Goal: Task Accomplishment & Management: Use online tool/utility

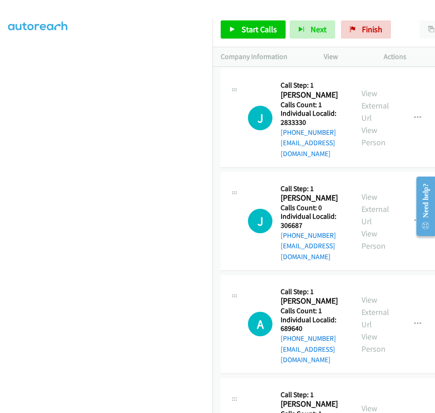
scroll to position [96, 0]
drag, startPoint x: 280, startPoint y: 125, endPoint x: 316, endPoint y: 124, distance: 35.9
click at [318, 124] on h5 "Individual Localid: 2833330" at bounding box center [313, 118] width 65 height 18
copy h5 "2833330"
drag, startPoint x: 280, startPoint y: 212, endPoint x: 307, endPoint y: 212, distance: 26.8
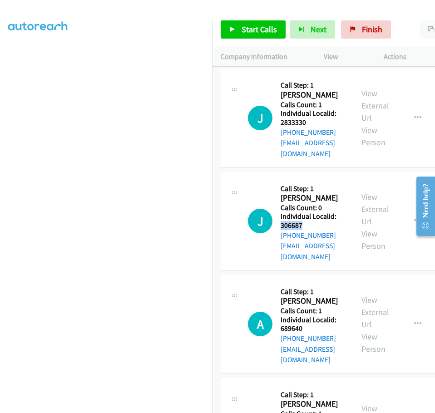
click at [307, 212] on h5 "Individual Localid: 306687" at bounding box center [313, 221] width 65 height 18
copy h5 "306687"
drag, startPoint x: 281, startPoint y: 306, endPoint x: 306, endPoint y: 306, distance: 25.0
click at [306, 316] on h5 "Individual Localid: 689640" at bounding box center [313, 325] width 65 height 18
copy h5 "689640"
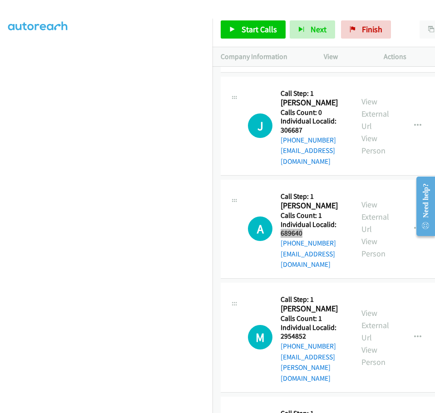
scroll to position [114, 0]
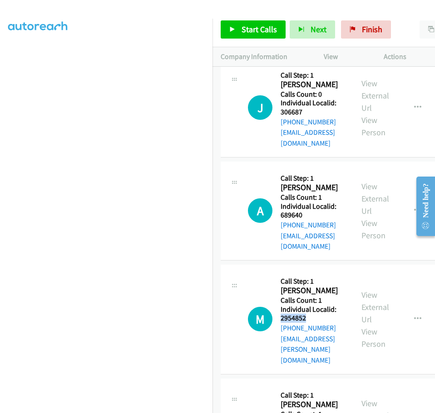
drag, startPoint x: 282, startPoint y: 286, endPoint x: 312, endPoint y: 284, distance: 30.5
click at [312, 305] on h5 "Individual Localid: 2954852" at bounding box center [313, 314] width 65 height 18
copy h5 "2954852"
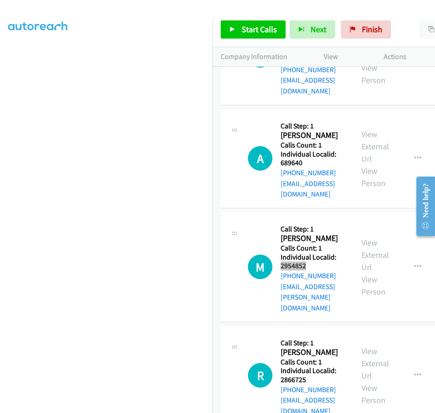
scroll to position [170, 0]
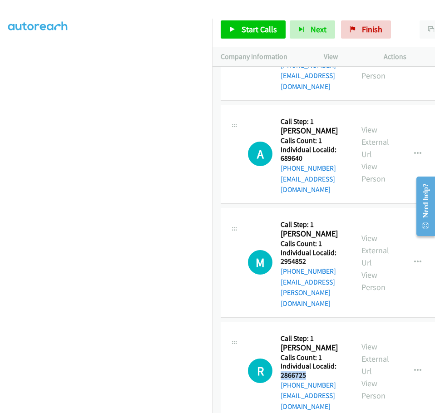
drag, startPoint x: 281, startPoint y: 322, endPoint x: 298, endPoint y: 321, distance: 16.8
click at [315, 362] on h5 "Individual Localid: 2866725" at bounding box center [313, 371] width 65 height 18
copy h5 "2866725"
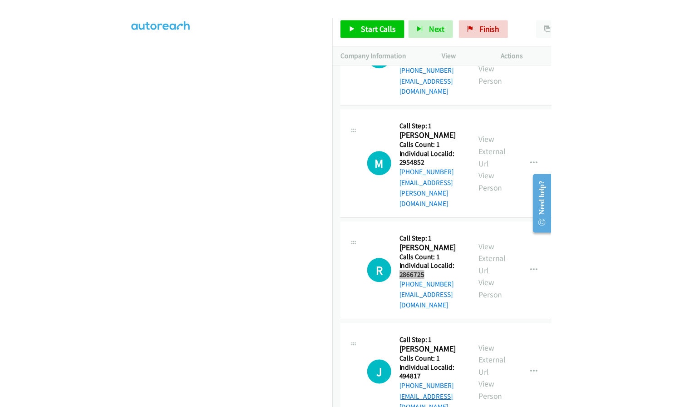
scroll to position [273, 0]
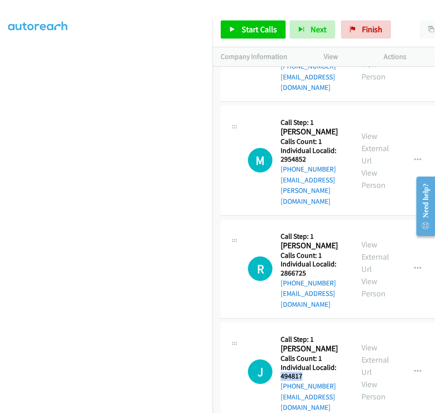
drag, startPoint x: 282, startPoint y: 311, endPoint x: 313, endPoint y: 311, distance: 30.9
click at [313, 363] on h5 "Individual Localid: 494817" at bounding box center [313, 372] width 65 height 18
copy h5 "494817"
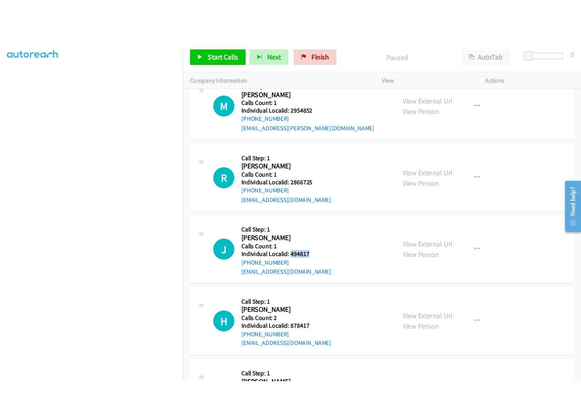
scroll to position [254, 0]
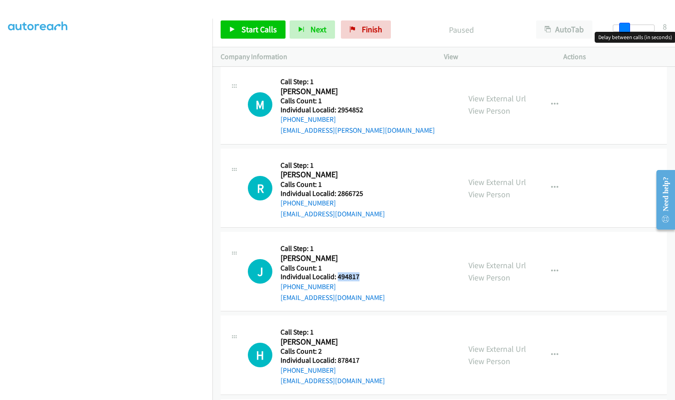
drag, startPoint x: 613, startPoint y: 30, endPoint x: 625, endPoint y: 30, distance: 11.4
click at [625, 30] on span at bounding box center [625, 28] width 11 height 11
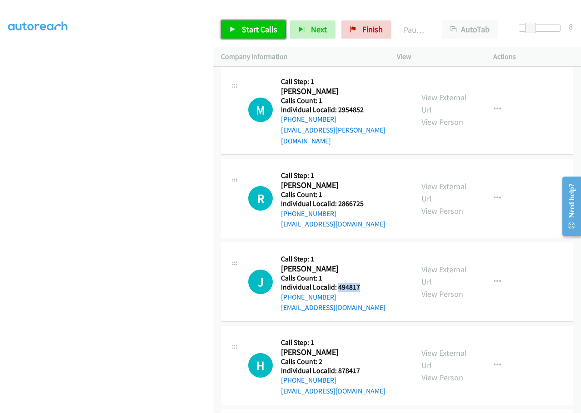
click at [254, 31] on span "Start Calls" at bounding box center [259, 29] width 35 height 10
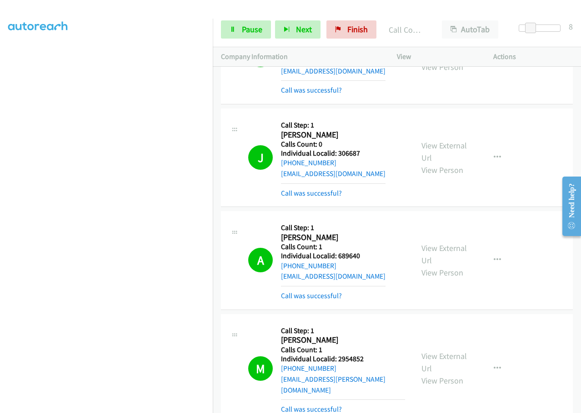
scroll to position [0, 0]
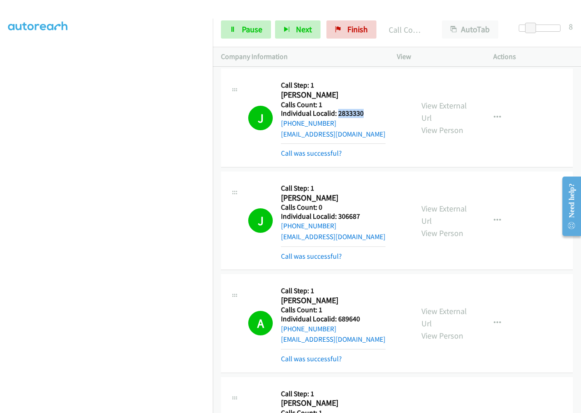
drag, startPoint x: 338, startPoint y: 114, endPoint x: 372, endPoint y: 113, distance: 33.2
click at [372, 113] on h5 "Individual Localid: 2833330" at bounding box center [333, 113] width 104 height 9
copy h5 "2833330"
drag, startPoint x: 338, startPoint y: 216, endPoint x: 370, endPoint y: 217, distance: 32.7
click at [370, 217] on h5 "Individual Localid: 306687" at bounding box center [333, 216] width 104 height 9
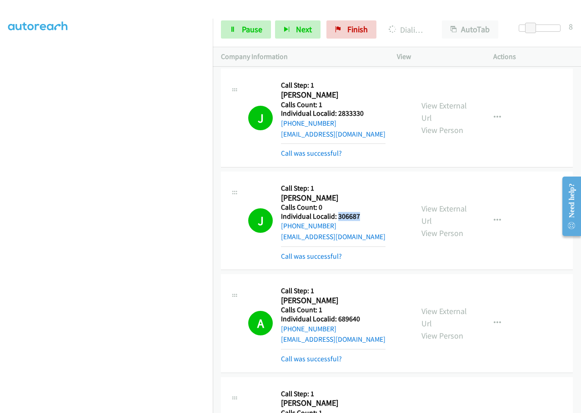
copy h5 "306687"
drag, startPoint x: 337, startPoint y: 320, endPoint x: 373, endPoint y: 320, distance: 35.9
click at [373, 320] on h5 "Individual Localid: 689640" at bounding box center [333, 319] width 104 height 9
copy h5 "689640"
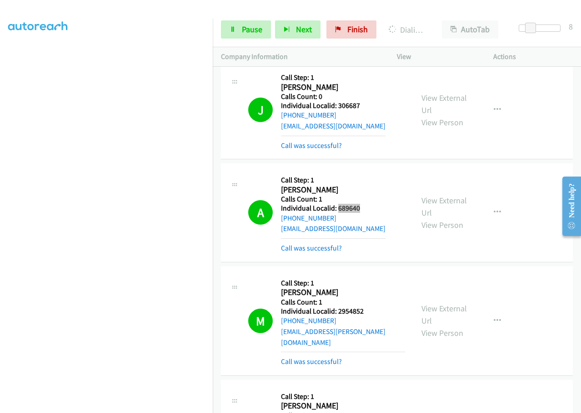
scroll to position [114, 0]
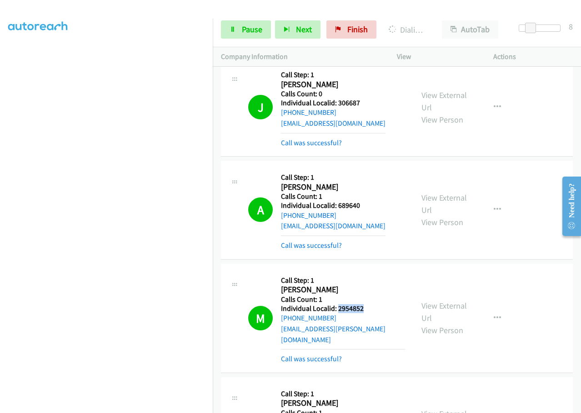
drag, startPoint x: 342, startPoint y: 308, endPoint x: 361, endPoint y: 306, distance: 19.2
click at [367, 308] on h5 "Individual Localid: 2954852" at bounding box center [343, 308] width 124 height 9
copy h5 "2954852"
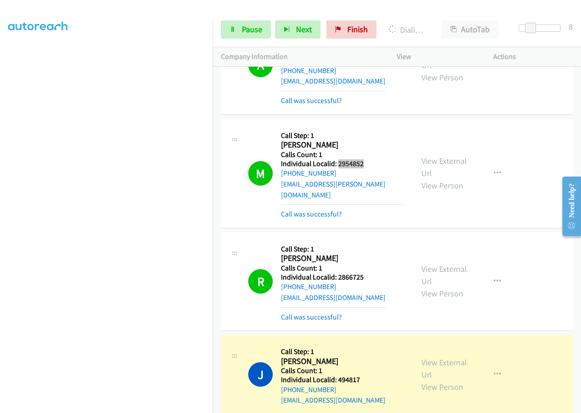
scroll to position [295, 0]
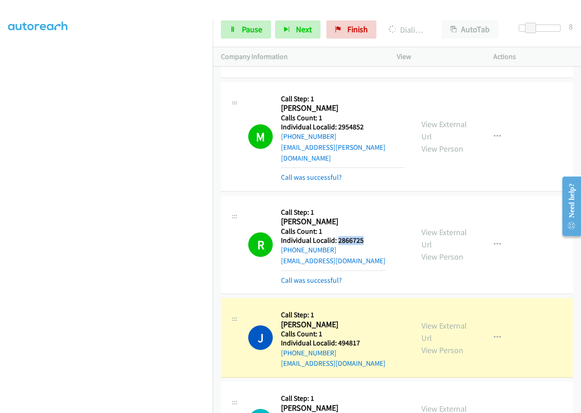
drag, startPoint x: 338, startPoint y: 229, endPoint x: 364, endPoint y: 228, distance: 25.9
click at [364, 236] on h5 "Individual Localid: 2866725" at bounding box center [333, 240] width 104 height 9
click at [245, 25] on span "Pause" at bounding box center [252, 29] width 20 height 10
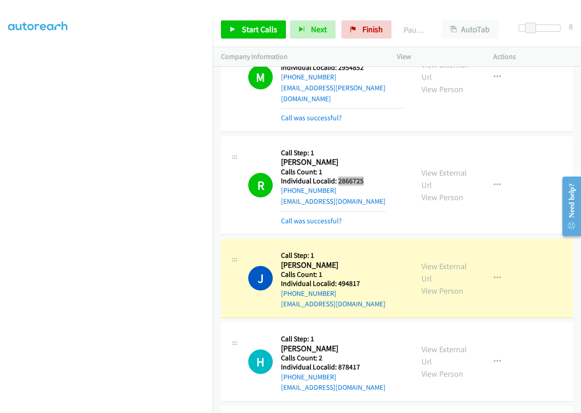
scroll to position [363, 0]
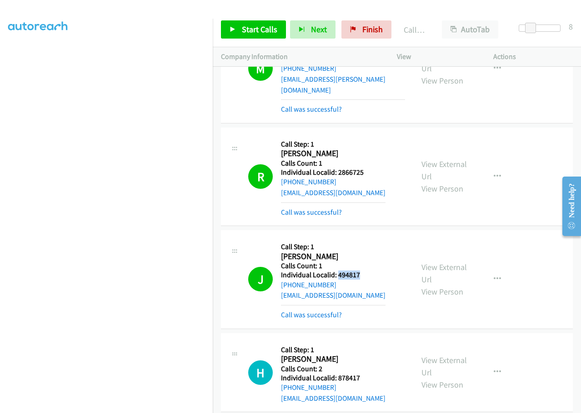
drag, startPoint x: 337, startPoint y: 264, endPoint x: 362, endPoint y: 264, distance: 24.5
click at [362, 271] on h5 "Individual Localid: 494817" at bounding box center [333, 275] width 104 height 9
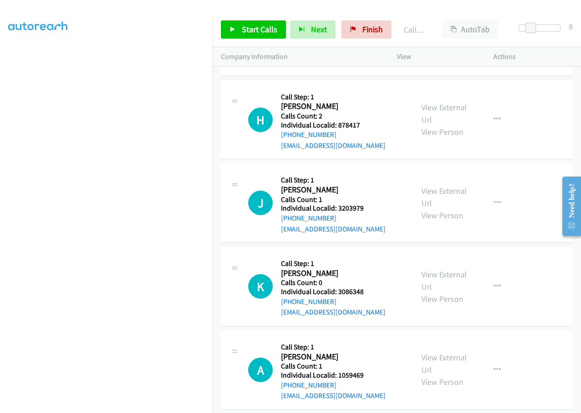
scroll to position [625, 0]
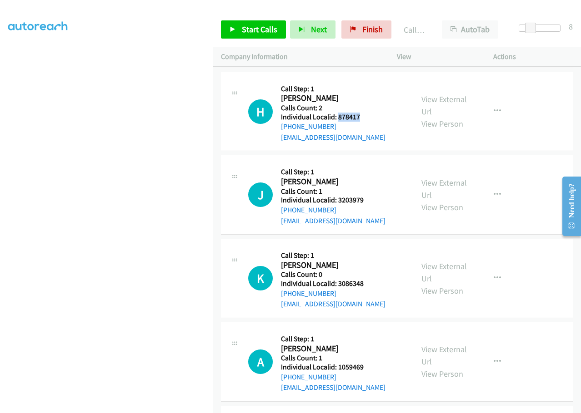
drag, startPoint x: 336, startPoint y: 107, endPoint x: 360, endPoint y: 106, distance: 24.1
click at [360, 113] on h5 "Individual Localid: 878417" at bounding box center [333, 117] width 104 height 9
drag, startPoint x: 338, startPoint y: 189, endPoint x: 361, endPoint y: 189, distance: 23.2
click at [365, 196] on h5 "Individual Localid: 3203979" at bounding box center [333, 200] width 104 height 9
drag, startPoint x: 338, startPoint y: 273, endPoint x: 360, endPoint y: 273, distance: 21.8
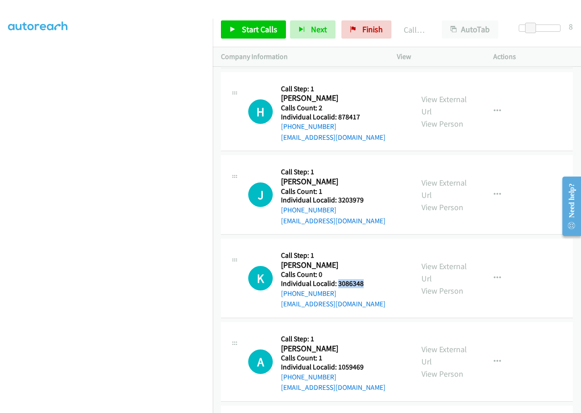
click at [368, 279] on h5 "Individual Localid: 3086348" at bounding box center [333, 283] width 104 height 9
drag, startPoint x: 334, startPoint y: 355, endPoint x: 366, endPoint y: 355, distance: 32.3
click at [366, 363] on h5 "Individual Localid: 1059469" at bounding box center [333, 367] width 104 height 9
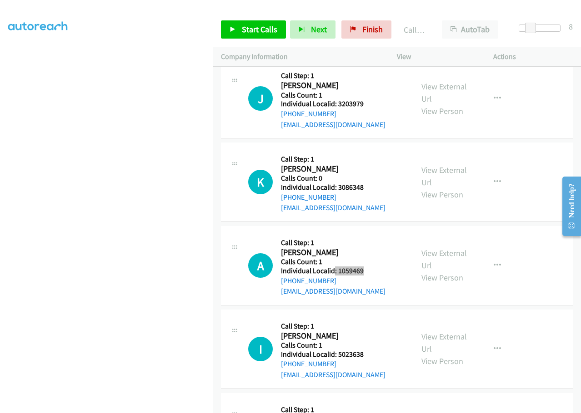
scroll to position [738, 0]
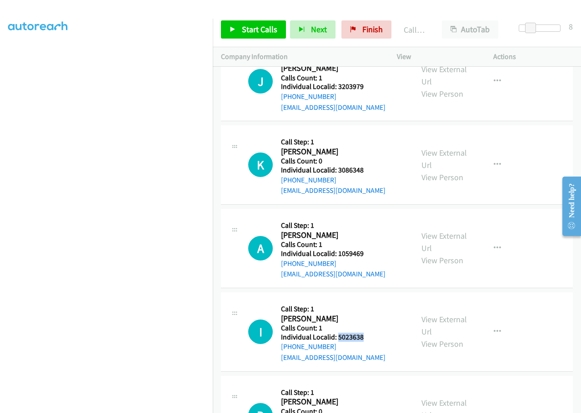
drag, startPoint x: 337, startPoint y: 327, endPoint x: 368, endPoint y: 325, distance: 30.9
click at [368, 333] on h5 "Individual Localid: 5023638" at bounding box center [333, 337] width 104 height 9
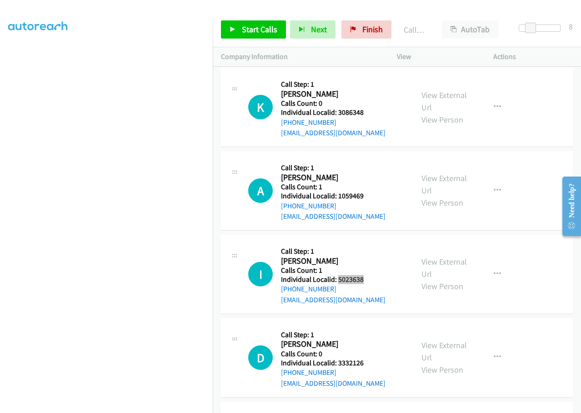
scroll to position [806, 0]
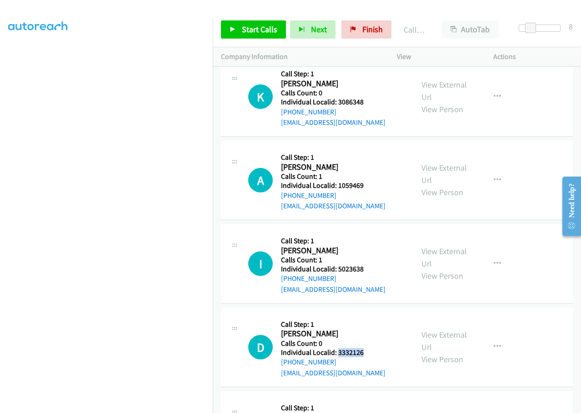
drag, startPoint x: 337, startPoint y: 342, endPoint x: 370, endPoint y: 340, distance: 33.7
click at [370, 348] on h5 "Individual Localid: 3332126" at bounding box center [333, 352] width 104 height 9
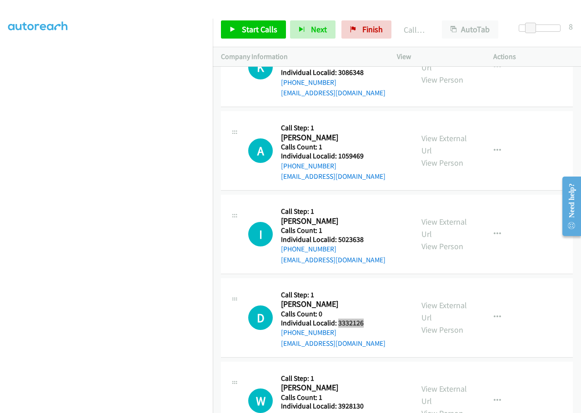
scroll to position [965, 0]
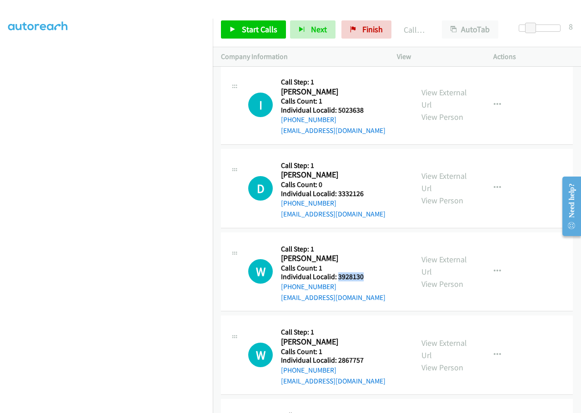
drag, startPoint x: 337, startPoint y: 267, endPoint x: 368, endPoint y: 264, distance: 31.0
click at [368, 273] on h5 "Individual Localid: 3928130" at bounding box center [333, 277] width 104 height 9
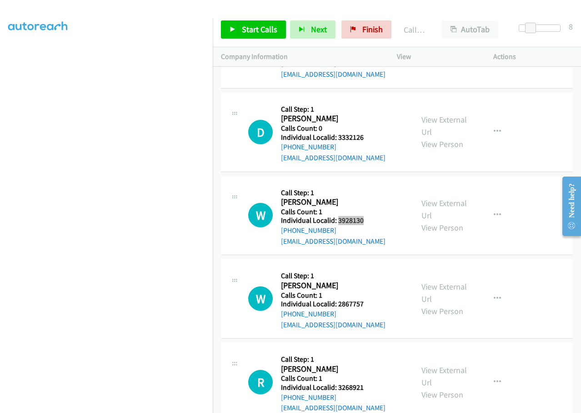
scroll to position [1022, 0]
drag, startPoint x: 338, startPoint y: 293, endPoint x: 367, endPoint y: 293, distance: 29.1
click at [367, 299] on h5 "Individual Localid: 2867757" at bounding box center [333, 303] width 104 height 9
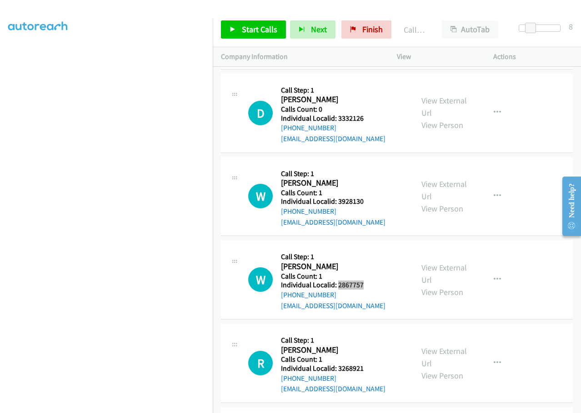
scroll to position [1079, 0]
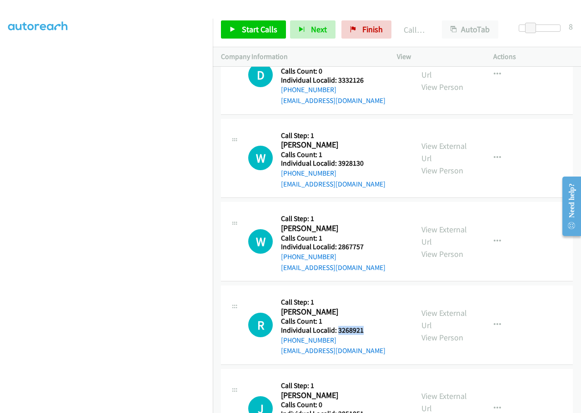
drag, startPoint x: 344, startPoint y: 320, endPoint x: 368, endPoint y: 318, distance: 24.6
click at [368, 326] on h5 "Individual Localid: 3268921" at bounding box center [333, 330] width 104 height 9
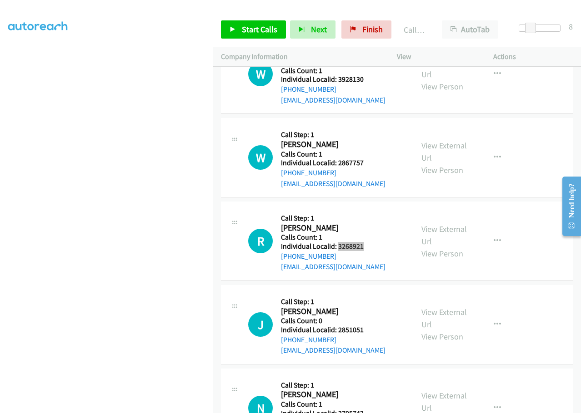
scroll to position [1170, 0]
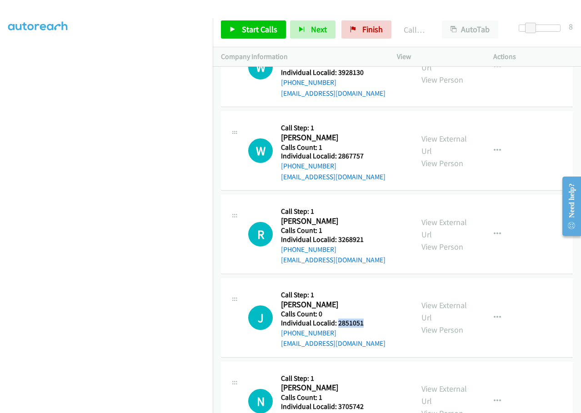
drag, startPoint x: 338, startPoint y: 313, endPoint x: 357, endPoint y: 313, distance: 19.5
click at [365, 319] on h5 "Individual Localid: 2851051" at bounding box center [333, 323] width 104 height 9
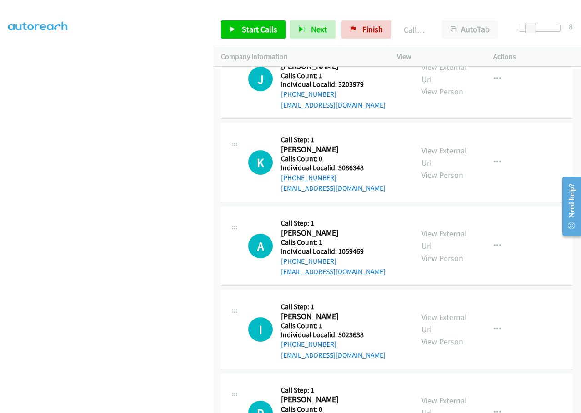
scroll to position [738, 0]
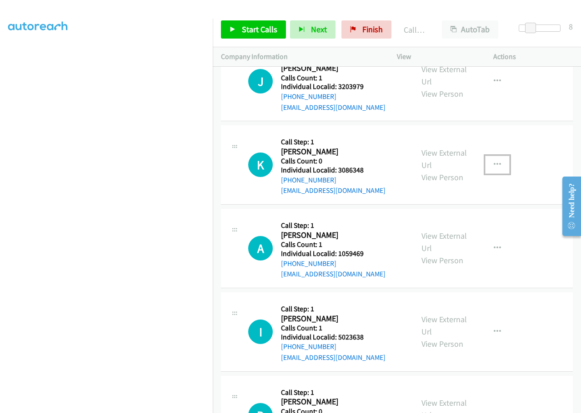
click at [493, 161] on icon "button" at bounding box center [496, 164] width 7 height 7
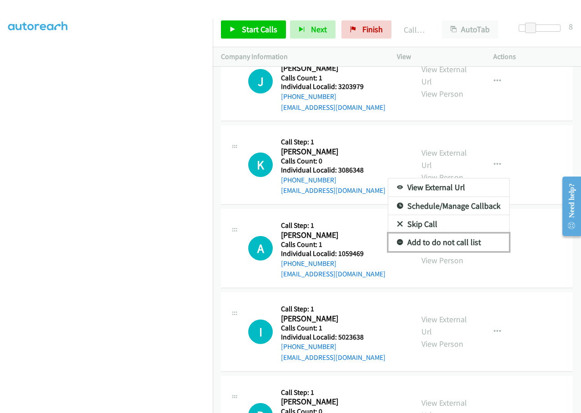
click at [390, 233] on link "Add to do not call list" at bounding box center [448, 242] width 121 height 18
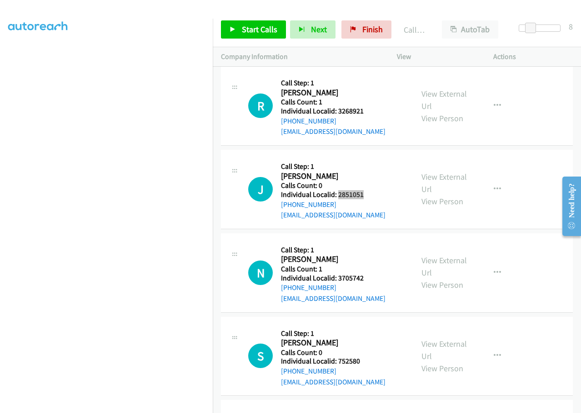
scroll to position [1329, 0]
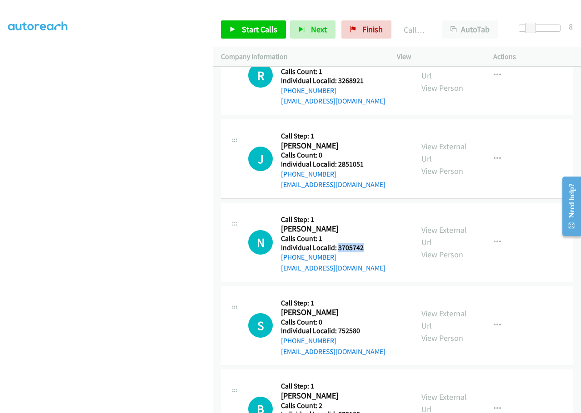
drag, startPoint x: 338, startPoint y: 236, endPoint x: 365, endPoint y: 236, distance: 27.7
click at [366, 243] on h5 "Individual Localid: 3705742" at bounding box center [333, 247] width 104 height 9
click at [242, 29] on span "Start Calls" at bounding box center [259, 29] width 35 height 10
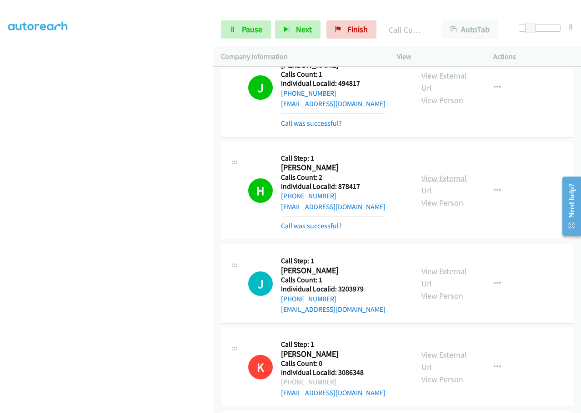
scroll to position [553, 0]
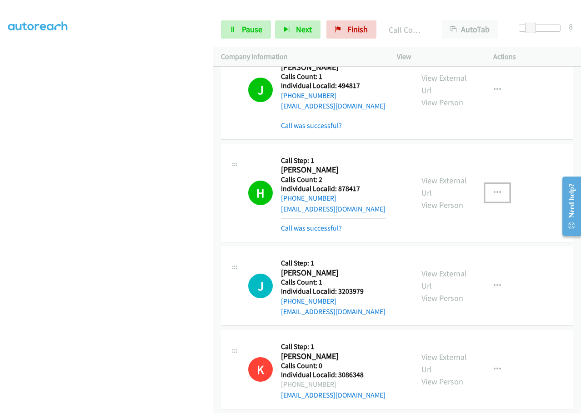
click at [493, 189] on icon "button" at bounding box center [496, 192] width 7 height 7
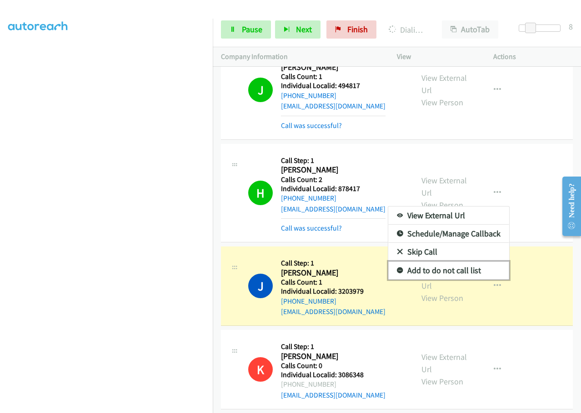
click at [397, 262] on link "Add to do not call list" at bounding box center [448, 271] width 121 height 18
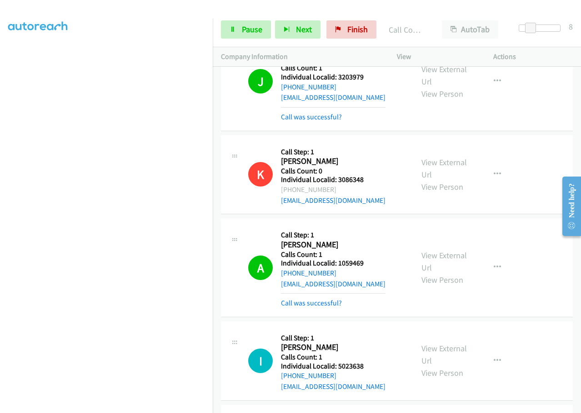
scroll to position [769, 0]
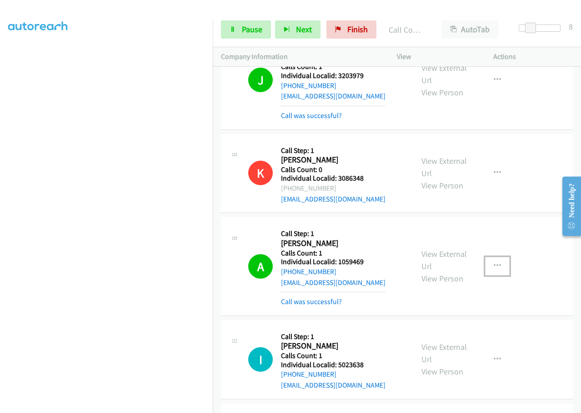
click at [500, 257] on button "button" at bounding box center [497, 266] width 25 height 18
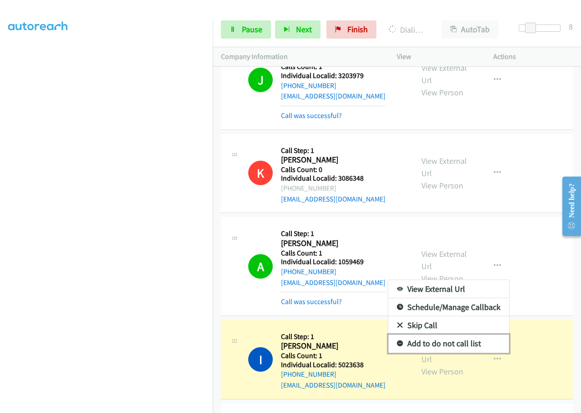
click at [397, 341] on icon at bounding box center [400, 344] width 6 height 6
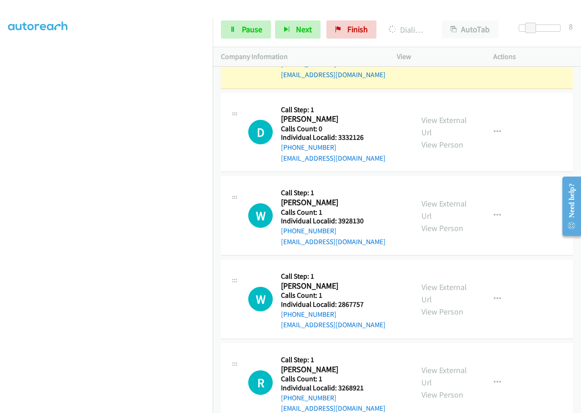
scroll to position [1064, 0]
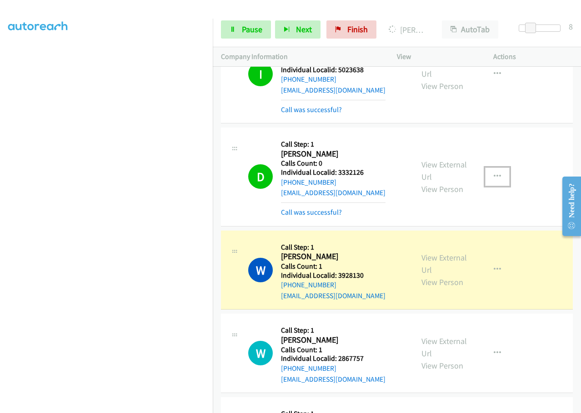
click at [493, 173] on icon "button" at bounding box center [496, 176] width 7 height 7
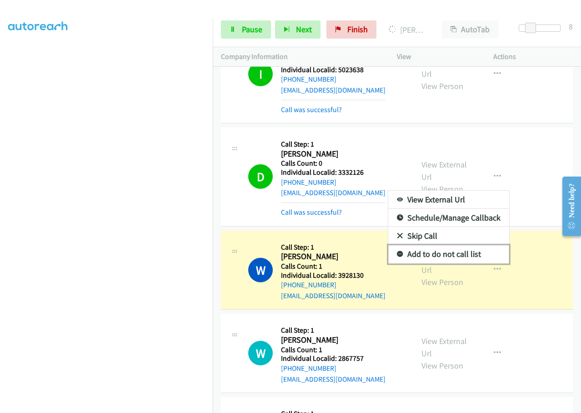
click at [397, 252] on icon at bounding box center [400, 255] width 6 height 6
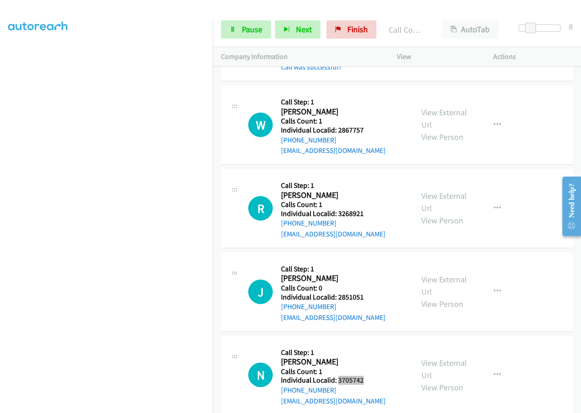
scroll to position [1314, 0]
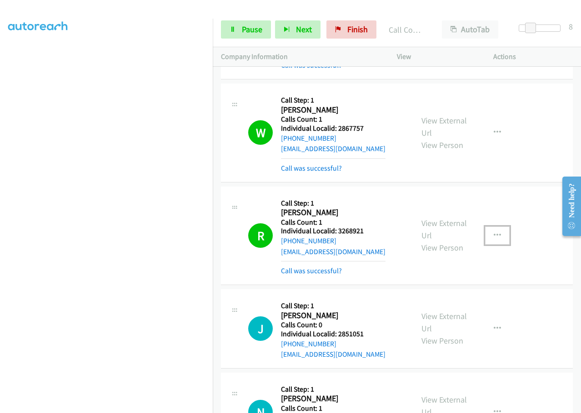
click at [493, 232] on icon "button" at bounding box center [496, 235] width 7 height 7
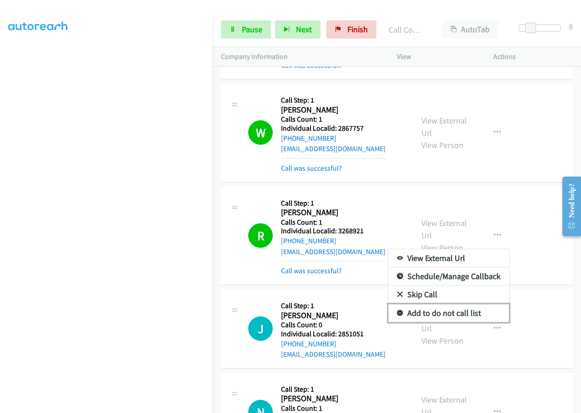
click at [399, 304] on link "Add to do not call list" at bounding box center [448, 313] width 121 height 18
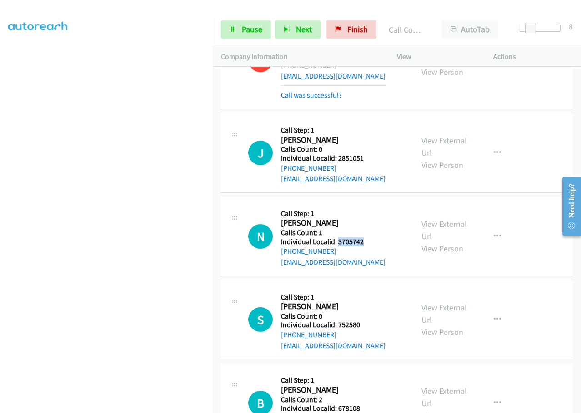
scroll to position [1495, 0]
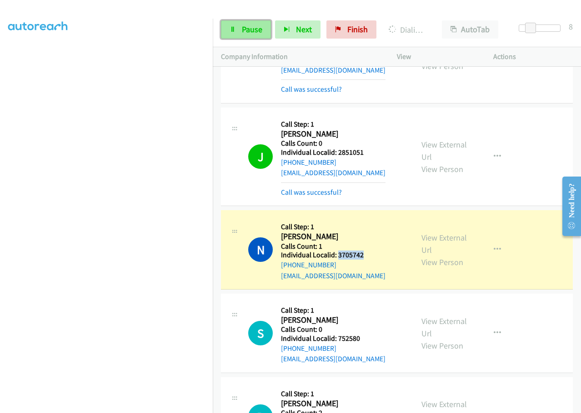
click at [246, 30] on span "Pause" at bounding box center [252, 29] width 20 height 10
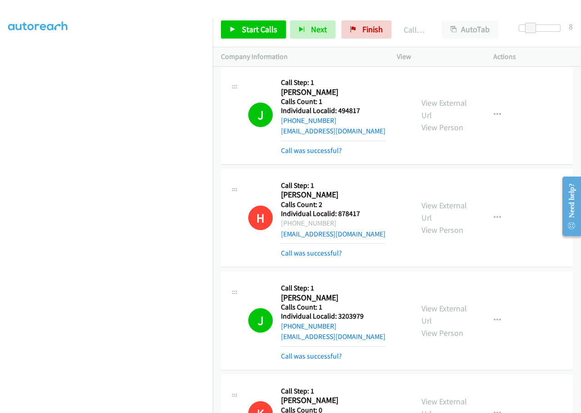
scroll to position [541, 0]
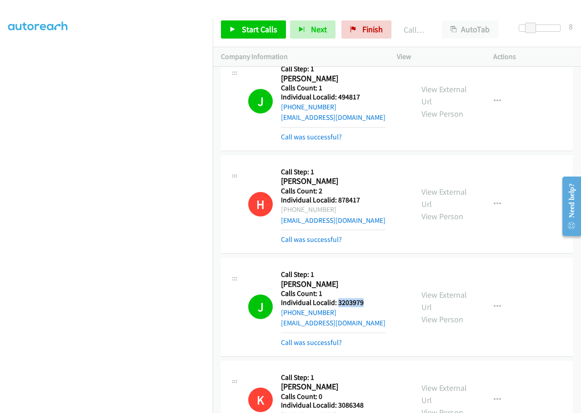
drag, startPoint x: 338, startPoint y: 293, endPoint x: 372, endPoint y: 291, distance: 33.2
click at [372, 298] on h5 "Individual Localid: 3203979" at bounding box center [333, 302] width 104 height 9
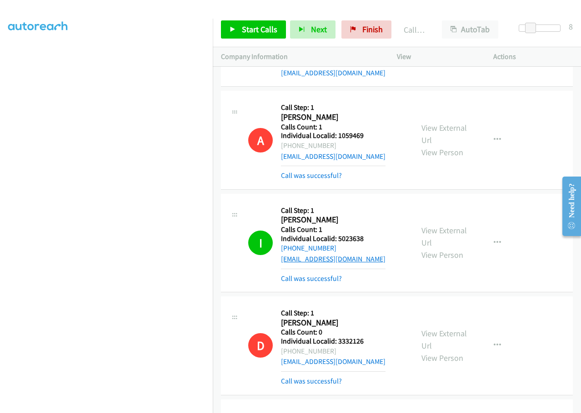
scroll to position [916, 0]
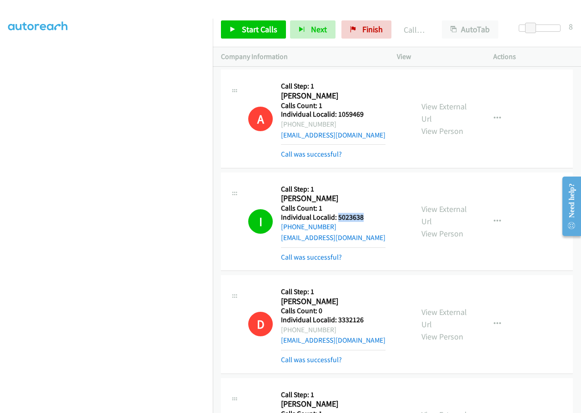
drag, startPoint x: 338, startPoint y: 206, endPoint x: 368, endPoint y: 207, distance: 30.9
click at [368, 213] on h5 "Individual Localid: 5023638" at bounding box center [333, 217] width 104 height 9
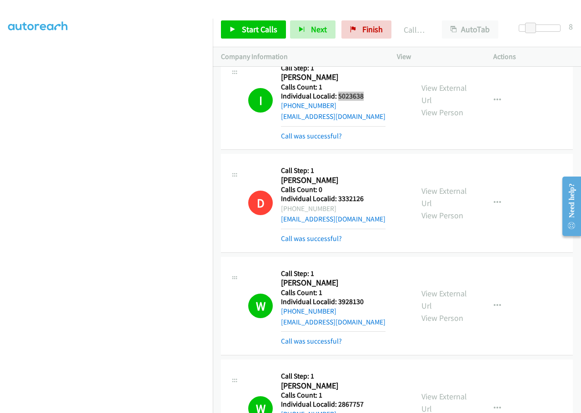
scroll to position [1087, 0]
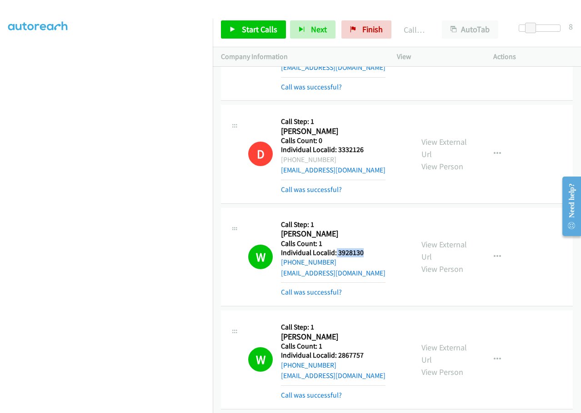
drag, startPoint x: 336, startPoint y: 242, endPoint x: 372, endPoint y: 244, distance: 36.9
click at [372, 248] on h5 "Individual Localid: 3928130" at bounding box center [333, 252] width 104 height 9
drag, startPoint x: 337, startPoint y: 345, endPoint x: 364, endPoint y: 342, distance: 27.9
click at [364, 351] on h5 "Individual Localid: 2867757" at bounding box center [333, 355] width 104 height 9
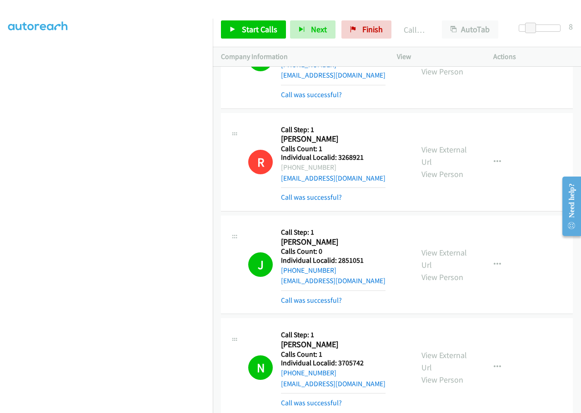
scroll to position [1405, 0]
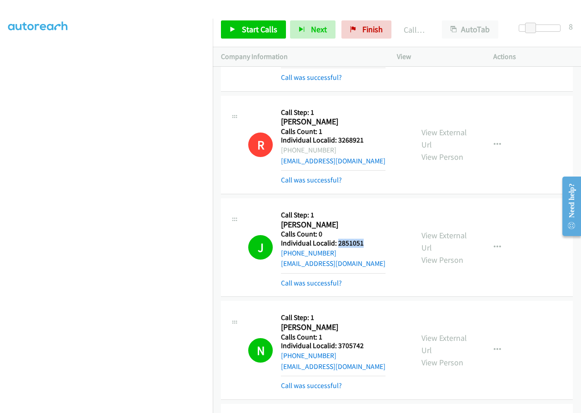
drag, startPoint x: 337, startPoint y: 233, endPoint x: 370, endPoint y: 235, distance: 32.7
click at [370, 239] on h5 "Individual Localid: 2851051" at bounding box center [333, 243] width 104 height 9
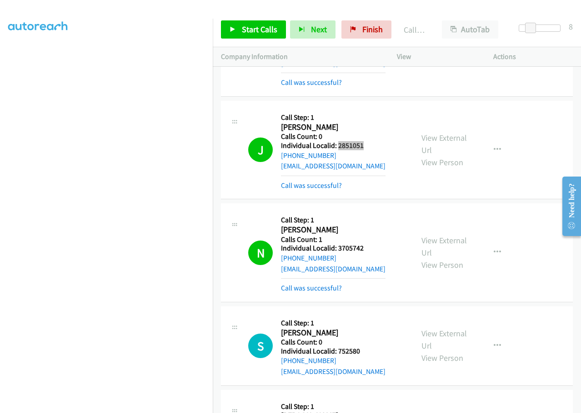
scroll to position [1507, 0]
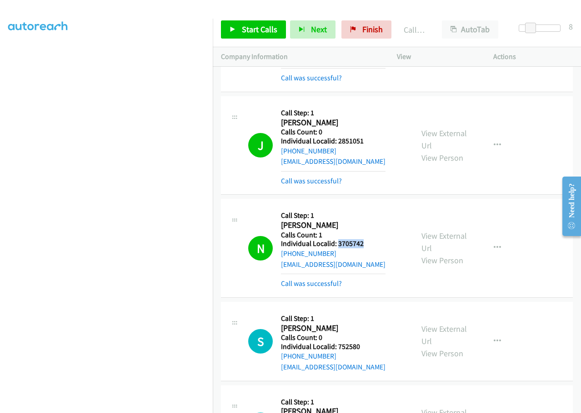
drag, startPoint x: 338, startPoint y: 234, endPoint x: 361, endPoint y: 234, distance: 22.3
click at [366, 239] on h5 "Individual Localid: 3705742" at bounding box center [333, 243] width 104 height 9
click at [252, 25] on span "Start Calls" at bounding box center [259, 29] width 35 height 10
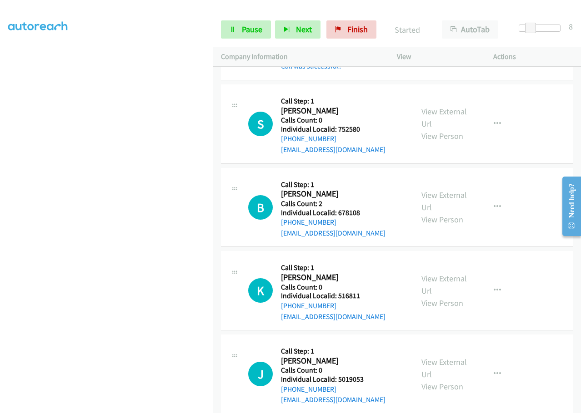
scroll to position [1734, 0]
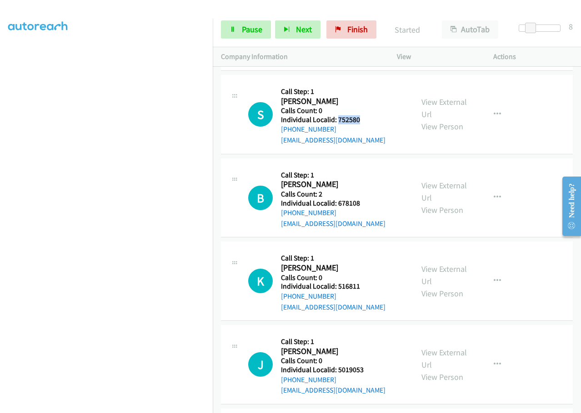
drag, startPoint x: 338, startPoint y: 109, endPoint x: 367, endPoint y: 107, distance: 29.2
click at [367, 115] on h5 "Individual Localid: 752580" at bounding box center [333, 119] width 104 height 9
drag, startPoint x: 336, startPoint y: 193, endPoint x: 368, endPoint y: 192, distance: 31.8
click at [368, 199] on h5 "Individual Localid: 678108" at bounding box center [333, 203] width 104 height 9
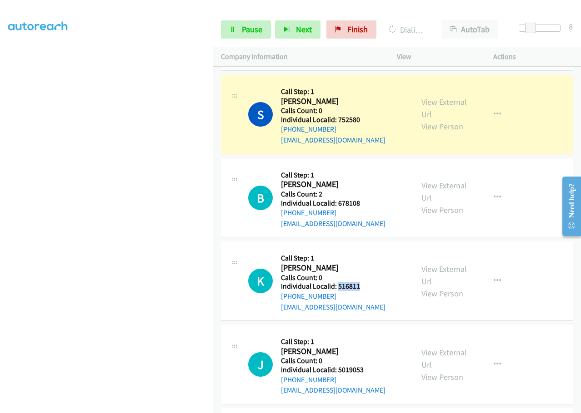
drag, startPoint x: 337, startPoint y: 275, endPoint x: 362, endPoint y: 273, distance: 25.5
click at [362, 282] on h5 "Individual Localid: 516811" at bounding box center [333, 286] width 104 height 9
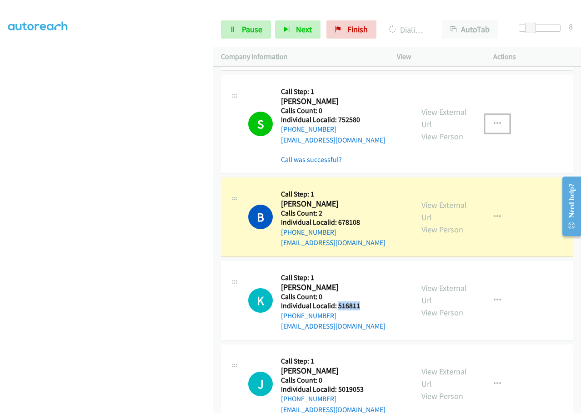
click at [497, 115] on button "button" at bounding box center [497, 124] width 25 height 18
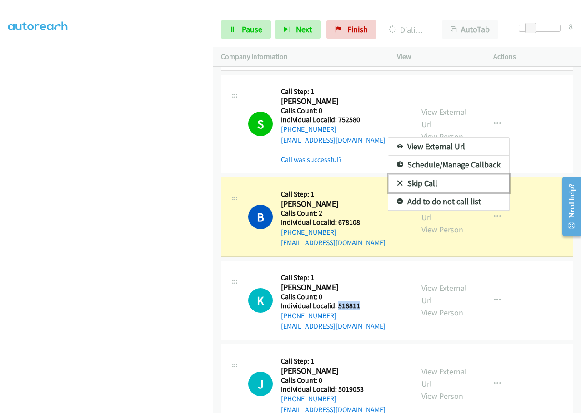
click at [397, 181] on icon at bounding box center [400, 184] width 6 height 6
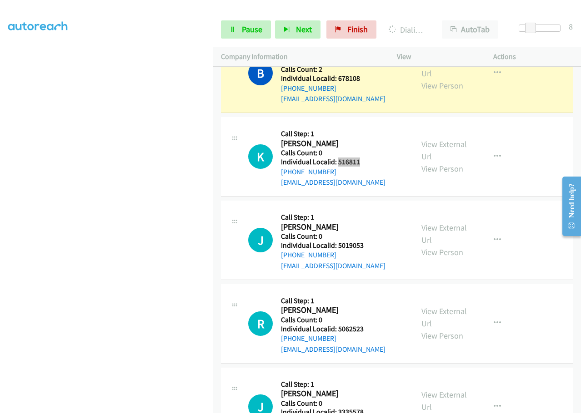
scroll to position [1904, 0]
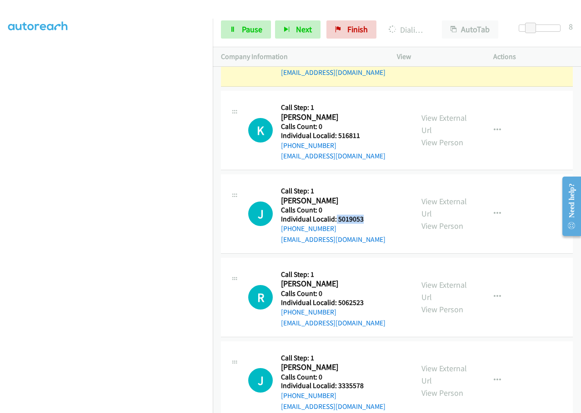
drag, startPoint x: 335, startPoint y: 208, endPoint x: 368, endPoint y: 208, distance: 32.7
click at [368, 215] on h5 "Individual Localid: 5019053" at bounding box center [333, 219] width 104 height 9
drag, startPoint x: 336, startPoint y: 292, endPoint x: 366, endPoint y: 292, distance: 30.0
click at [366, 298] on h5 "Individual Localid: 5062523" at bounding box center [333, 302] width 104 height 9
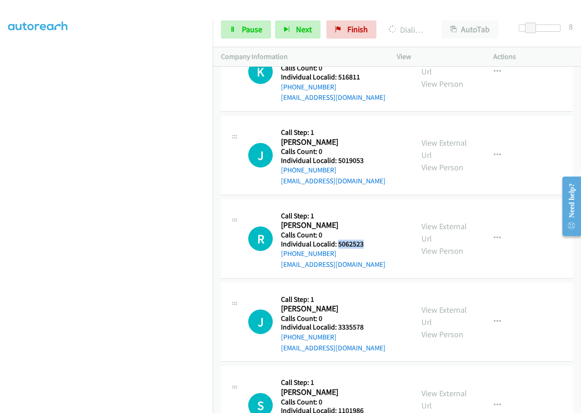
scroll to position [1972, 0]
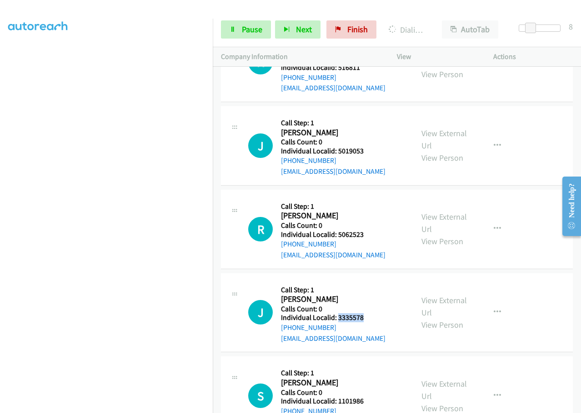
drag, startPoint x: 338, startPoint y: 310, endPoint x: 369, endPoint y: 305, distance: 31.7
click at [369, 313] on h5 "Individual Localid: 3335578" at bounding box center [333, 317] width 104 height 9
drag, startPoint x: 336, startPoint y: 392, endPoint x: 366, endPoint y: 388, distance: 30.1
click at [366, 397] on h5 "Individual Localid: 1101986" at bounding box center [333, 401] width 104 height 9
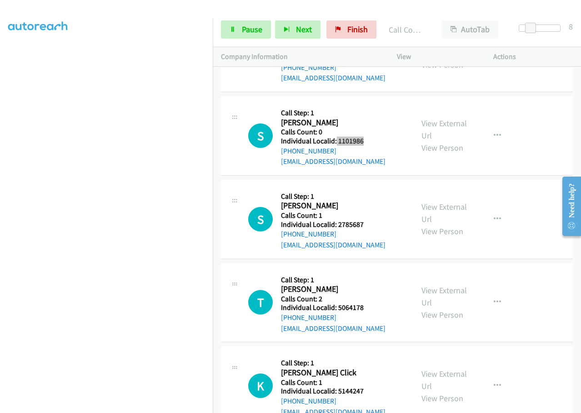
scroll to position [2253, 0]
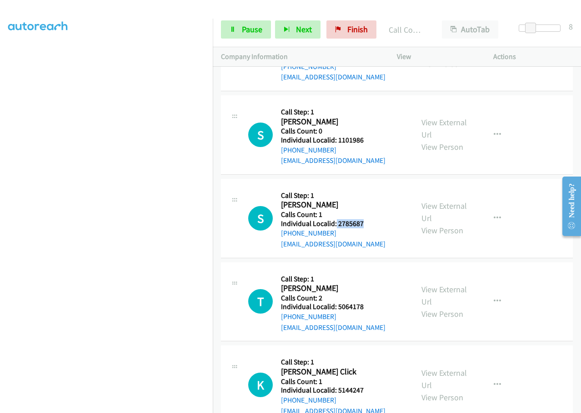
drag, startPoint x: 336, startPoint y: 214, endPoint x: 374, endPoint y: 213, distance: 38.2
click at [374, 219] on h5 "Individual Localid: 2785687" at bounding box center [333, 223] width 104 height 9
drag, startPoint x: 338, startPoint y: 298, endPoint x: 368, endPoint y: 296, distance: 30.0
click at [368, 303] on h5 "Individual Localid: 5064178" at bounding box center [333, 307] width 104 height 9
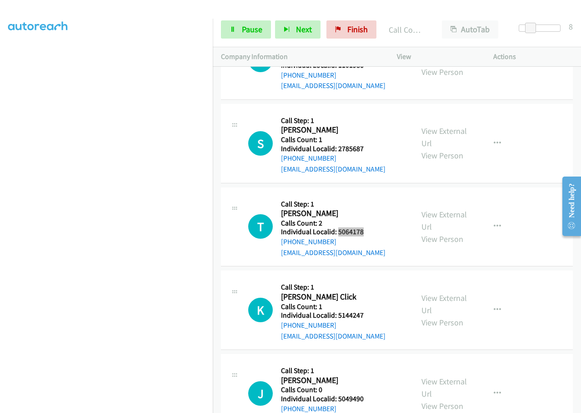
scroll to position [2333, 0]
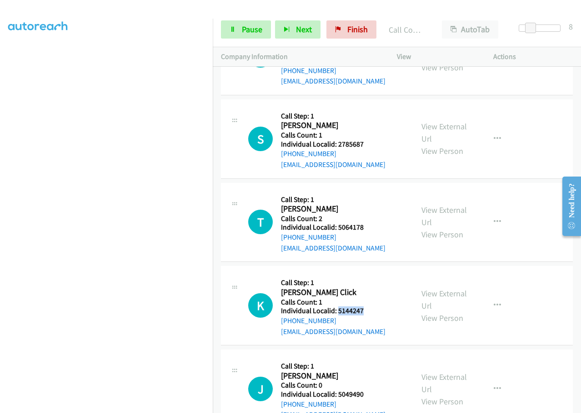
drag, startPoint x: 336, startPoint y: 300, endPoint x: 364, endPoint y: 301, distance: 28.2
click at [364, 307] on h5 "Individual Localid: 5144247" at bounding box center [333, 311] width 104 height 9
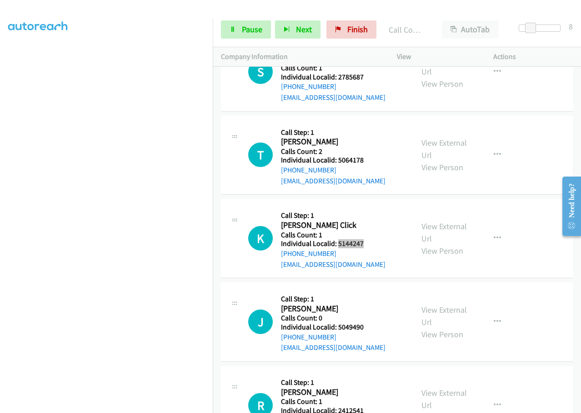
scroll to position [2401, 0]
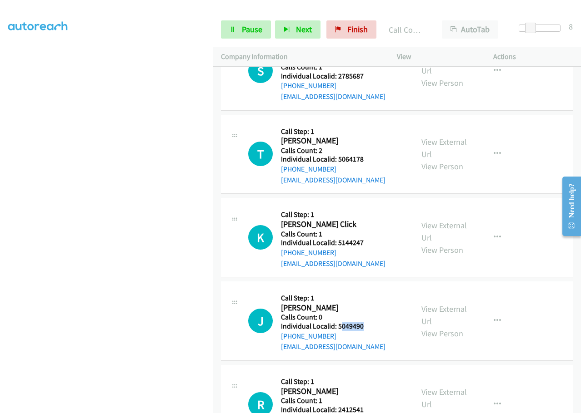
drag, startPoint x: 339, startPoint y: 316, endPoint x: 365, endPoint y: 315, distance: 26.3
click at [365, 322] on h5 "Individual Localid: 5049490" at bounding box center [333, 326] width 104 height 9
drag, startPoint x: 351, startPoint y: 313, endPoint x: 338, endPoint y: 282, distance: 33.4
click at [338, 290] on div "Callback Scheduled Call Step: 1 [PERSON_NAME] America/New_York Calls Count: 0 I…" at bounding box center [333, 321] width 104 height 63
drag, startPoint x: 337, startPoint y: 316, endPoint x: 372, endPoint y: 314, distance: 35.0
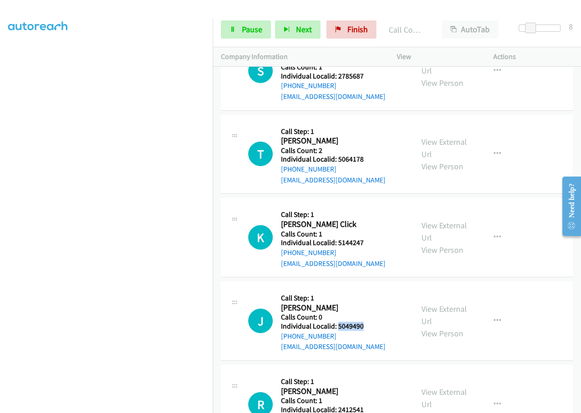
click at [372, 322] on h5 "Individual Localid: 5049490" at bounding box center [333, 326] width 104 height 9
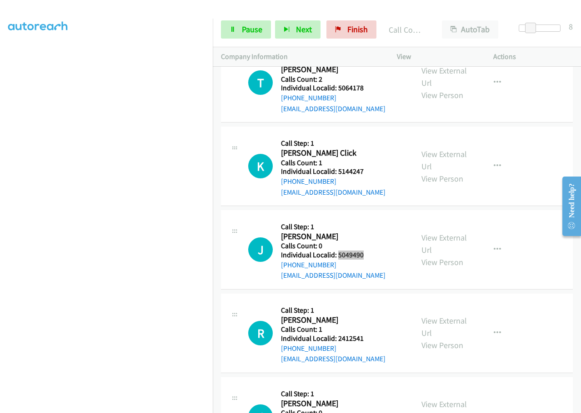
scroll to position [2503, 0]
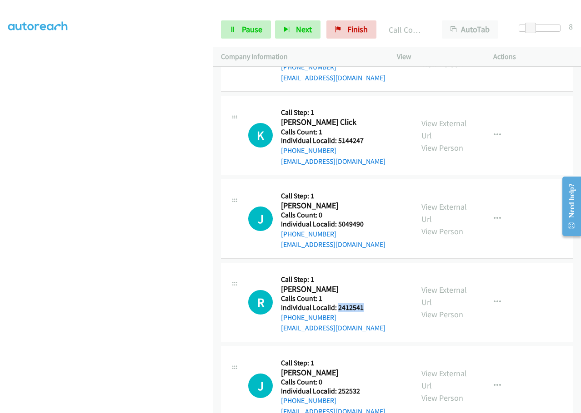
drag, startPoint x: 336, startPoint y: 296, endPoint x: 377, endPoint y: 295, distance: 40.9
click at [377, 303] on h5 "Individual Localid: 2412541" at bounding box center [333, 307] width 104 height 9
drag, startPoint x: 338, startPoint y: 383, endPoint x: 361, endPoint y: 382, distance: 23.6
click at [361, 387] on h5 "Individual Localid: 252532" at bounding box center [333, 391] width 104 height 9
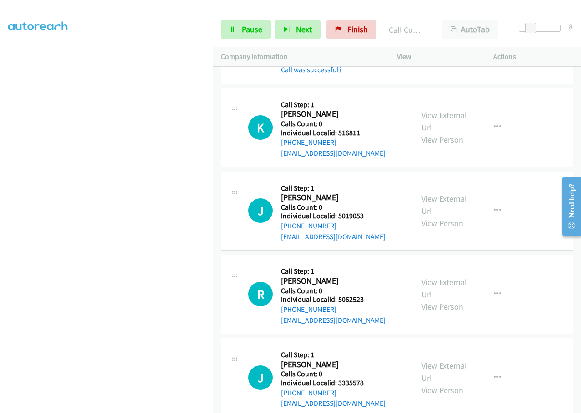
scroll to position [1924, 0]
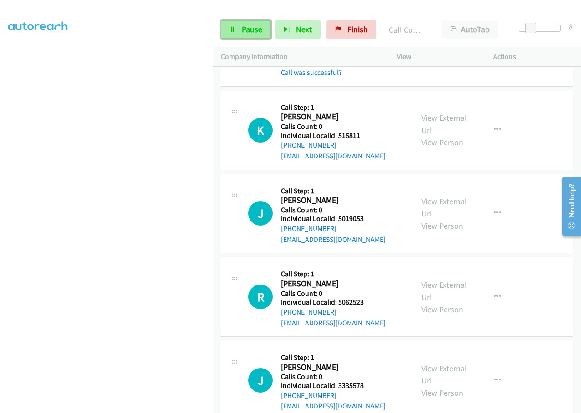
click at [252, 28] on span "Pause" at bounding box center [252, 29] width 20 height 10
click at [247, 28] on span "Start Calls" at bounding box center [259, 29] width 35 height 10
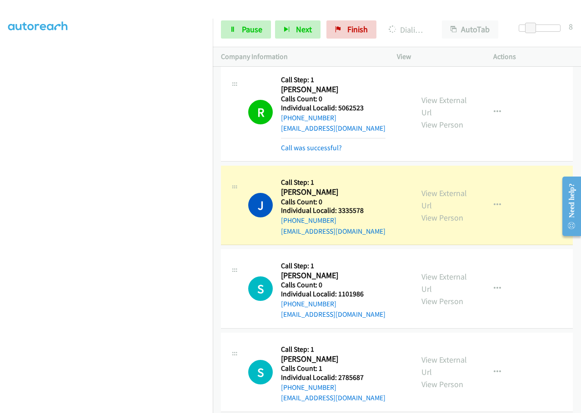
scroll to position [2128, 0]
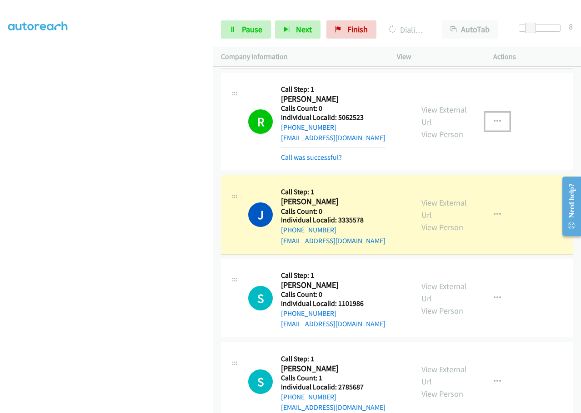
click at [493, 118] on icon "button" at bounding box center [496, 121] width 7 height 7
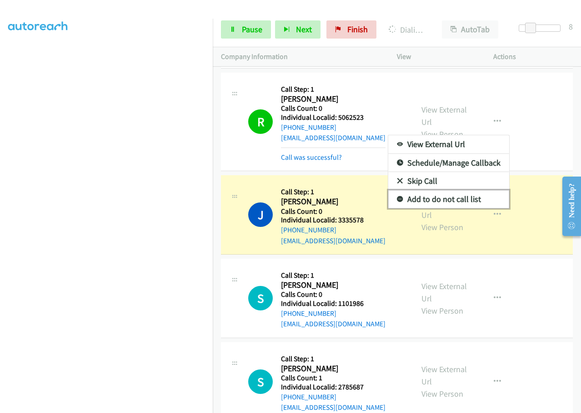
click at [397, 197] on icon at bounding box center [400, 200] width 6 height 6
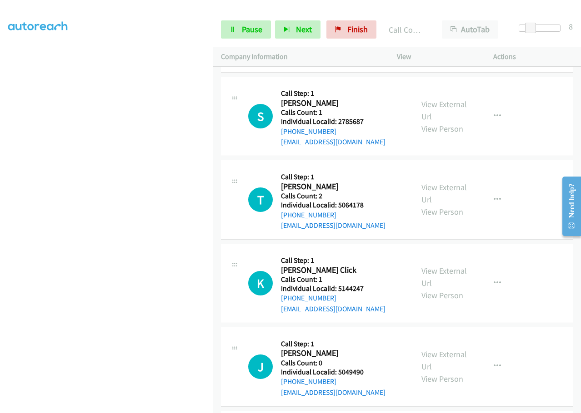
scroll to position [2435, 0]
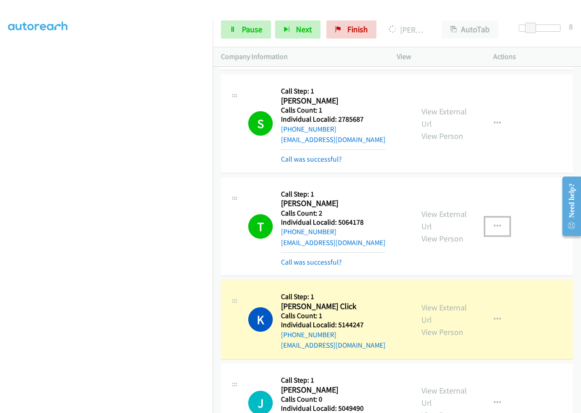
click at [493, 223] on icon "button" at bounding box center [496, 226] width 7 height 7
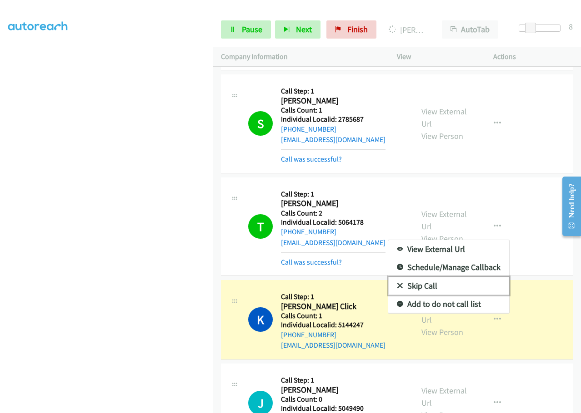
click at [397, 283] on icon at bounding box center [400, 286] width 6 height 6
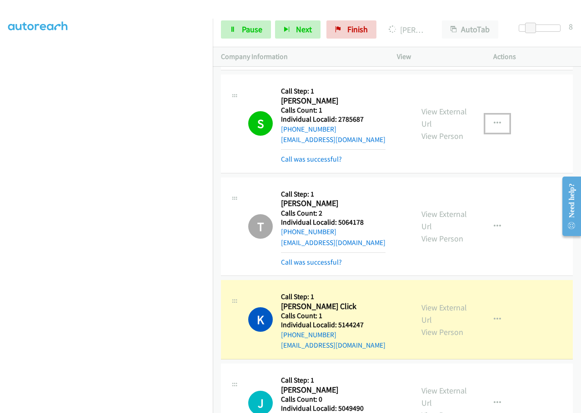
click at [493, 120] on icon "button" at bounding box center [496, 123] width 7 height 7
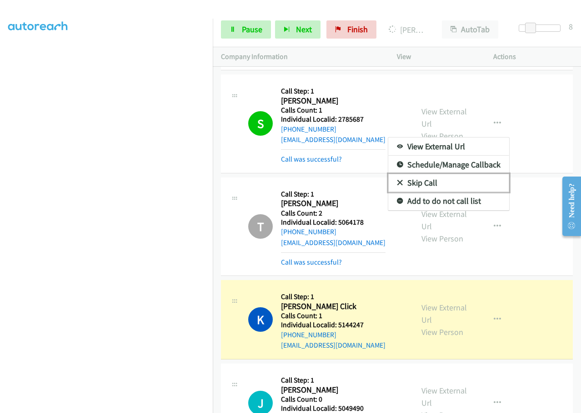
click at [397, 174] on link "Skip Call" at bounding box center [448, 183] width 121 height 18
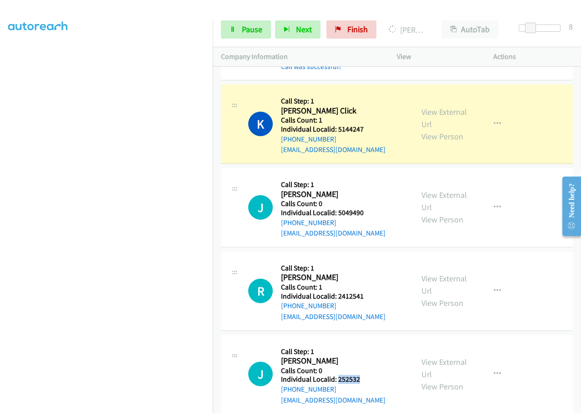
scroll to position [2628, 0]
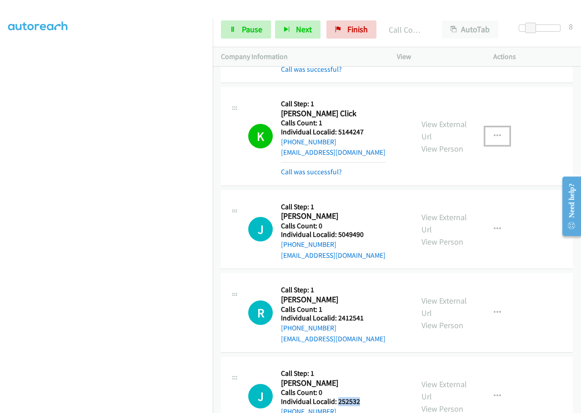
click at [486, 127] on button "button" at bounding box center [497, 136] width 25 height 18
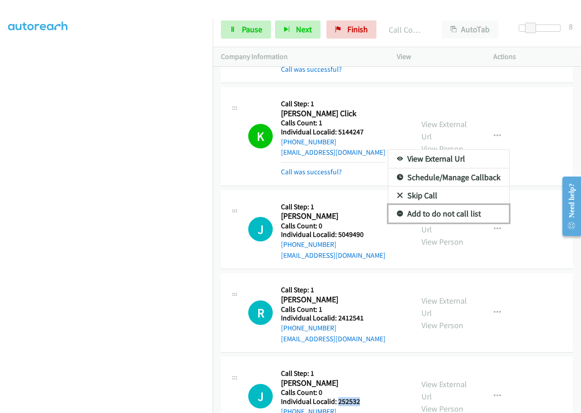
click at [397, 211] on icon at bounding box center [400, 214] width 6 height 6
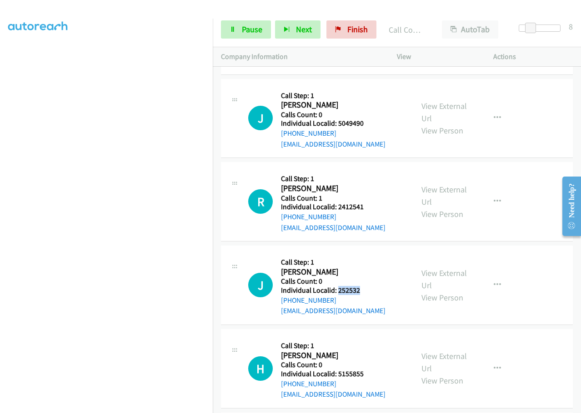
scroll to position [2741, 0]
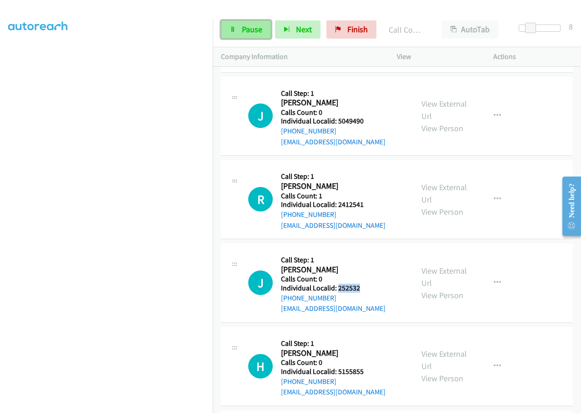
click at [244, 25] on span "Pause" at bounding box center [252, 29] width 20 height 10
click at [246, 29] on span "Start Calls" at bounding box center [259, 29] width 35 height 10
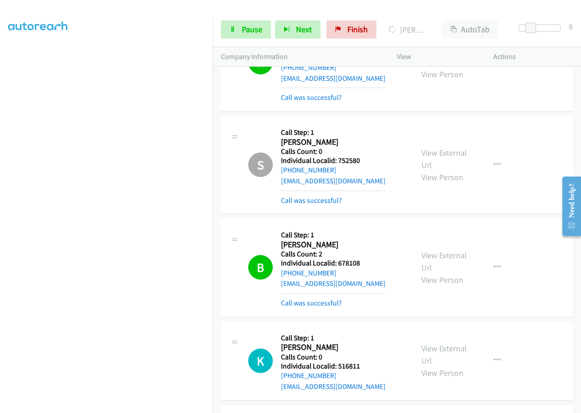
scroll to position [1742, 0]
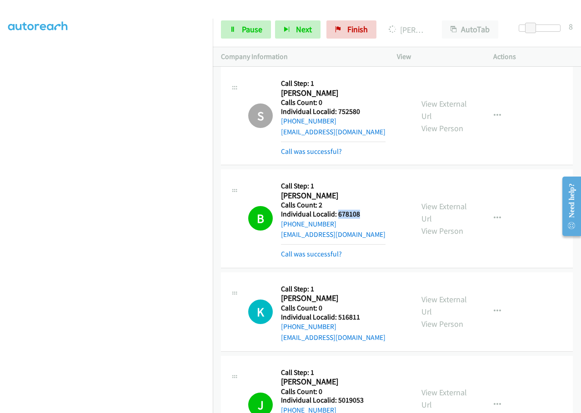
drag, startPoint x: 336, startPoint y: 203, endPoint x: 364, endPoint y: 202, distance: 27.8
click at [368, 210] on h5 "Individual Localid: 678108" at bounding box center [333, 214] width 104 height 9
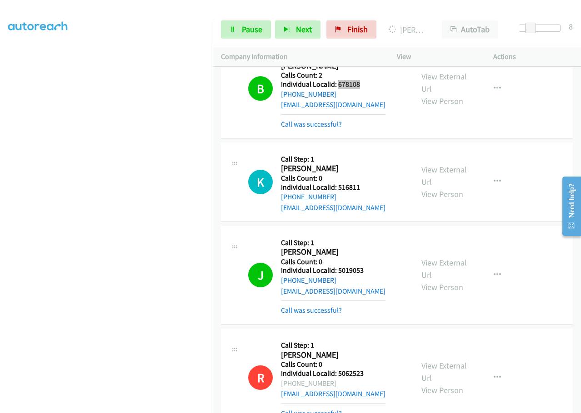
scroll to position [1901, 0]
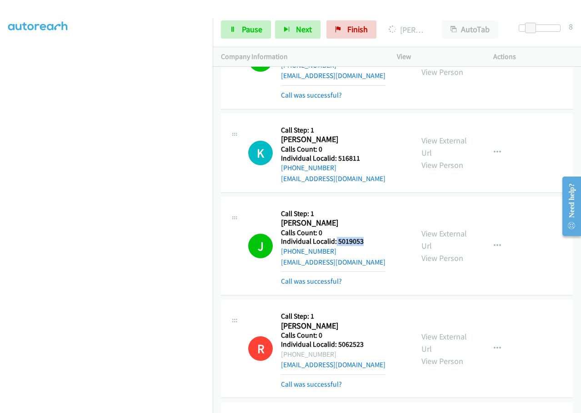
drag, startPoint x: 345, startPoint y: 231, endPoint x: 372, endPoint y: 230, distance: 26.8
click at [372, 237] on h5 "Individual Localid: 5019053" at bounding box center [333, 241] width 104 height 9
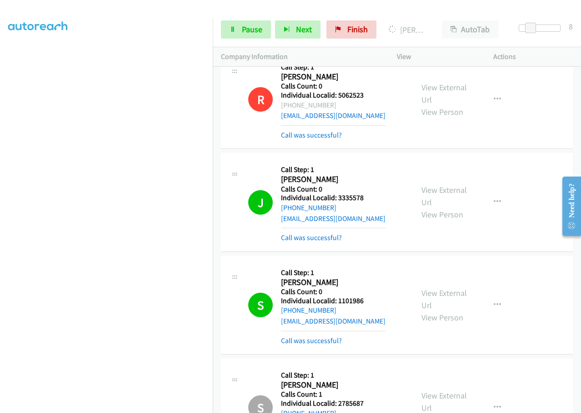
scroll to position [2151, 0]
drag, startPoint x: 337, startPoint y: 186, endPoint x: 370, endPoint y: 187, distance: 33.2
click at [370, 193] on h5 "Individual Localid: 3335578" at bounding box center [333, 197] width 104 height 9
drag, startPoint x: 337, startPoint y: 291, endPoint x: 361, endPoint y: 289, distance: 24.1
click at [361, 296] on h5 "Individual Localid: 1101986" at bounding box center [333, 300] width 104 height 9
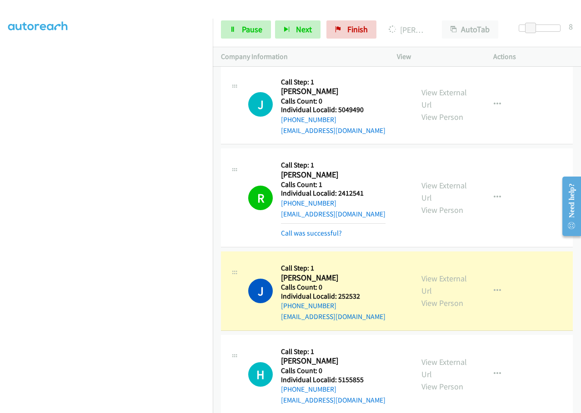
scroll to position [2764, 0]
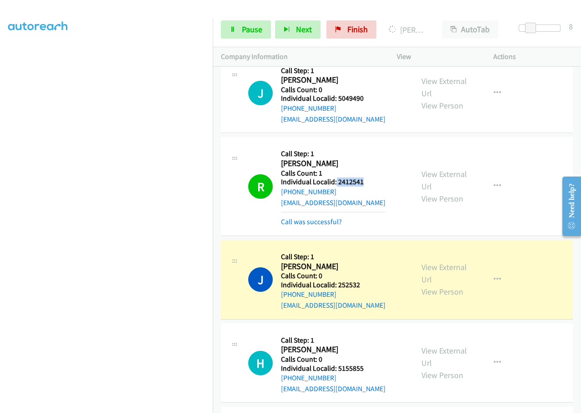
drag, startPoint x: 335, startPoint y: 174, endPoint x: 365, endPoint y: 169, distance: 29.9
click at [365, 178] on h5 "Individual Localid: 2412541" at bounding box center [333, 182] width 104 height 9
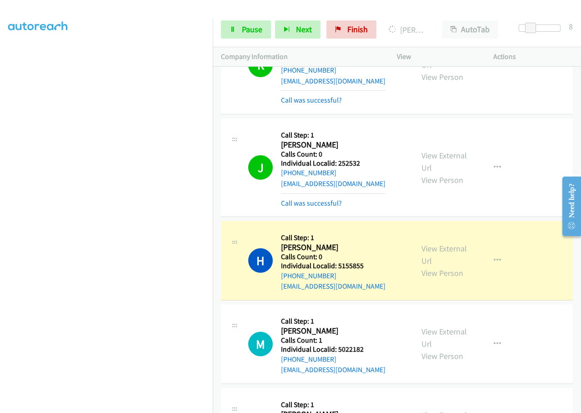
scroll to position [2889, 0]
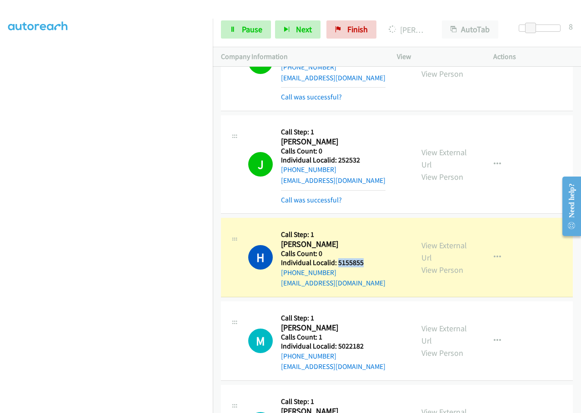
drag, startPoint x: 338, startPoint y: 253, endPoint x: 372, endPoint y: 249, distance: 34.7
click at [372, 250] on div "H Callback Scheduled Call Step: 1 [PERSON_NAME] [GEOGRAPHIC_DATA]/[GEOGRAPHIC_D…" at bounding box center [326, 257] width 157 height 63
click at [238, 26] on link "Pause" at bounding box center [246, 29] width 50 height 18
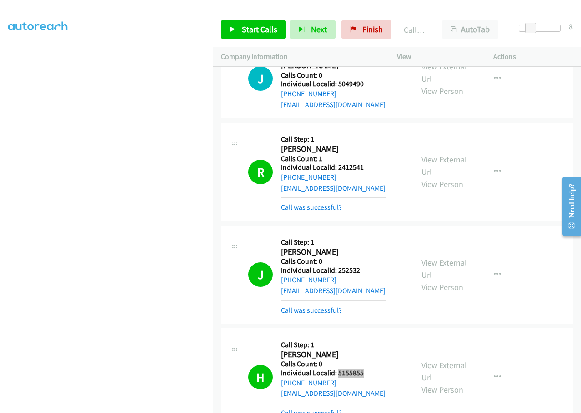
scroll to position [2764, 0]
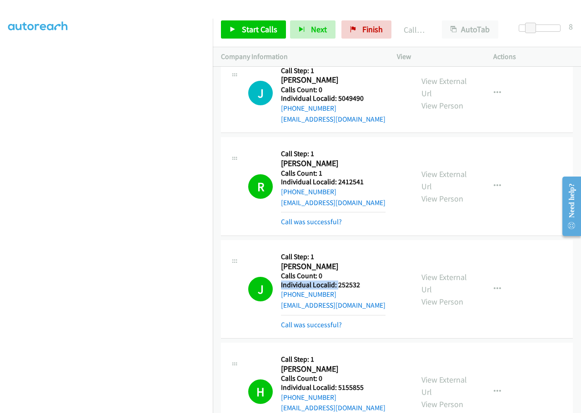
drag, startPoint x: 337, startPoint y: 272, endPoint x: 366, endPoint y: 269, distance: 29.2
click at [366, 269] on div "Callback Scheduled Call Step: 1 [PERSON_NAME] America/New_York Calls Count: 0 I…" at bounding box center [333, 289] width 104 height 82
click at [374, 262] on h2 "[PERSON_NAME]" at bounding box center [330, 267] width 98 height 10
drag, startPoint x: 336, startPoint y: 275, endPoint x: 366, endPoint y: 273, distance: 30.1
click at [366, 281] on h5 "Individual Localid: 252532" at bounding box center [333, 285] width 104 height 9
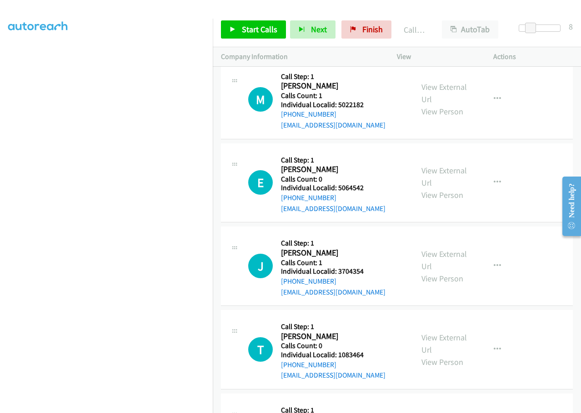
scroll to position [3139, 0]
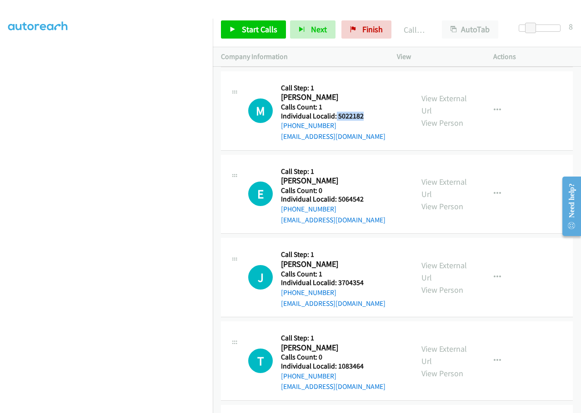
drag, startPoint x: 335, startPoint y: 106, endPoint x: 367, endPoint y: 105, distance: 31.3
click at [367, 112] on h5 "Individual Localid: 5022182" at bounding box center [333, 116] width 104 height 9
drag, startPoint x: 337, startPoint y: 189, endPoint x: 372, endPoint y: 186, distance: 34.6
click at [372, 186] on div "E Callback Scheduled Call Step: 1 [PERSON_NAME] America/New_York Calls Count: 0…" at bounding box center [326, 194] width 157 height 63
drag, startPoint x: 336, startPoint y: 269, endPoint x: 362, endPoint y: 271, distance: 26.0
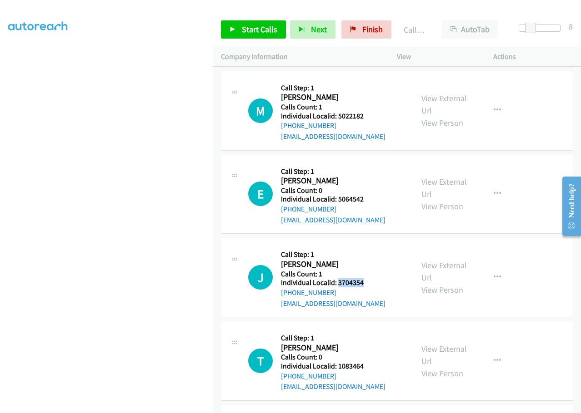
click at [362, 278] on h5 "Individual Localid: 3704354" at bounding box center [333, 282] width 104 height 9
drag, startPoint x: 336, startPoint y: 355, endPoint x: 370, endPoint y: 354, distance: 34.5
click at [370, 354] on div "T Callback Scheduled Call Step: 1 [PERSON_NAME] America/New_York Calls Count: 0…" at bounding box center [326, 361] width 157 height 63
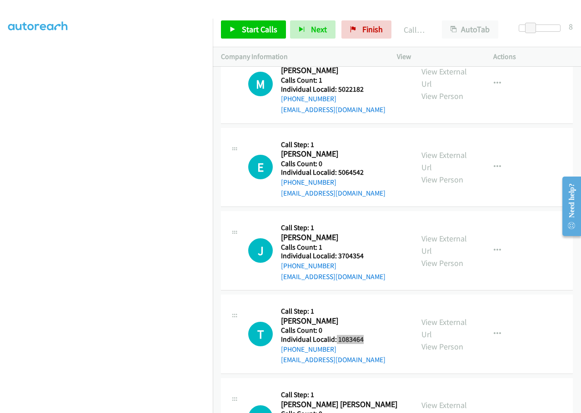
scroll to position [3286, 0]
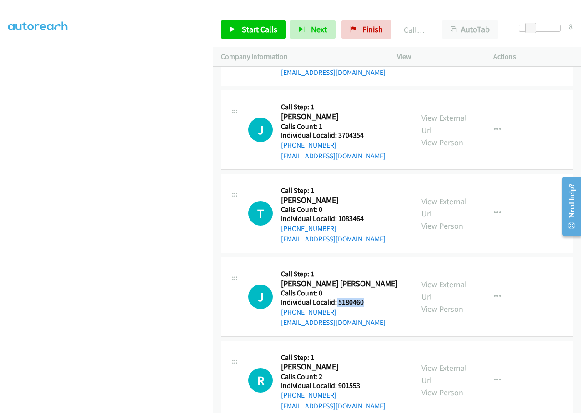
drag, startPoint x: 335, startPoint y: 292, endPoint x: 363, endPoint y: 290, distance: 28.2
click at [363, 290] on div "J Callback Scheduled Call Step: 1 [PERSON_NAME] [PERSON_NAME] America/New_York …" at bounding box center [326, 297] width 157 height 63
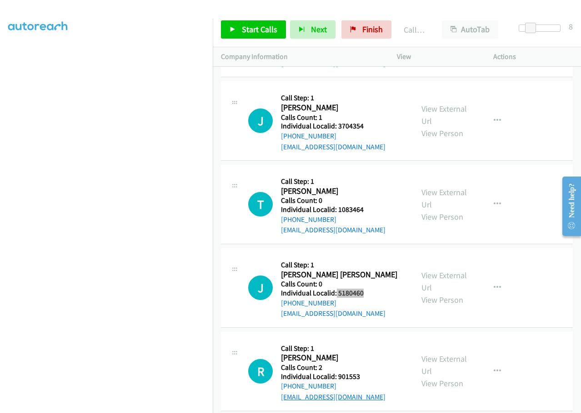
scroll to position [3298, 0]
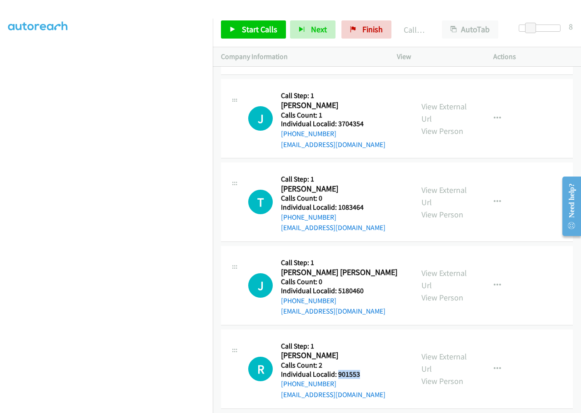
drag, startPoint x: 337, startPoint y: 363, endPoint x: 362, endPoint y: 362, distance: 25.5
click at [362, 362] on div "R Callback Scheduled Call Step: 1 [PERSON_NAME] [GEOGRAPHIC_DATA]/[GEOGRAPHIC_D…" at bounding box center [326, 369] width 157 height 63
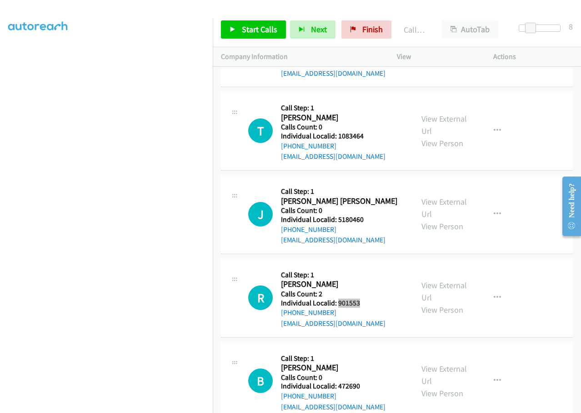
scroll to position [3389, 0]
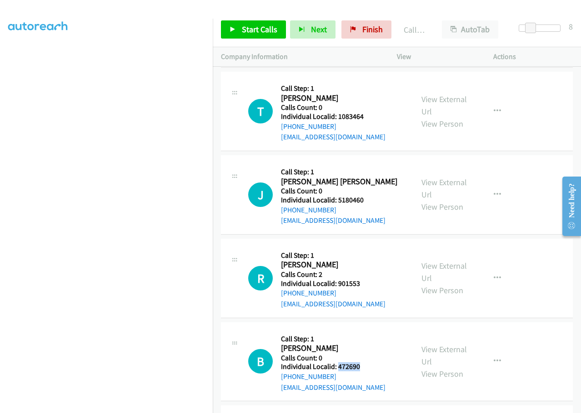
drag, startPoint x: 338, startPoint y: 356, endPoint x: 362, endPoint y: 355, distance: 24.5
click at [362, 355] on div "B Callback Scheduled Call Step: 1 [PERSON_NAME] America/Los_Angeles Calls Count…" at bounding box center [326, 362] width 157 height 63
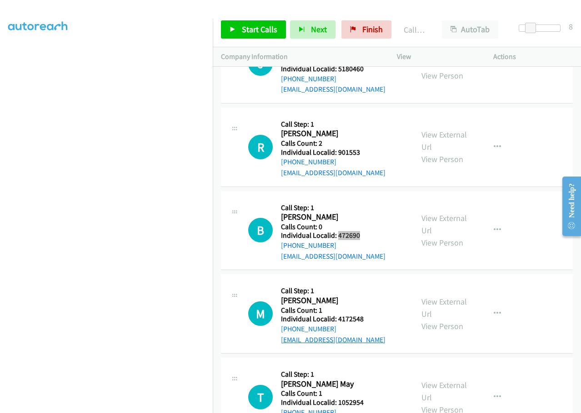
scroll to position [3525, 0]
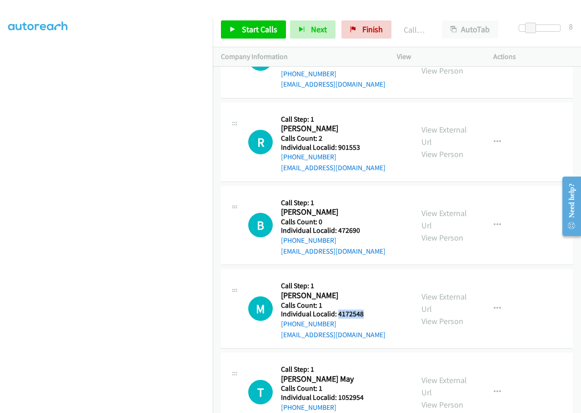
drag, startPoint x: 337, startPoint y: 303, endPoint x: 365, endPoint y: 301, distance: 28.2
click at [365, 310] on h5 "Individual Localid: 4172548" at bounding box center [333, 314] width 104 height 9
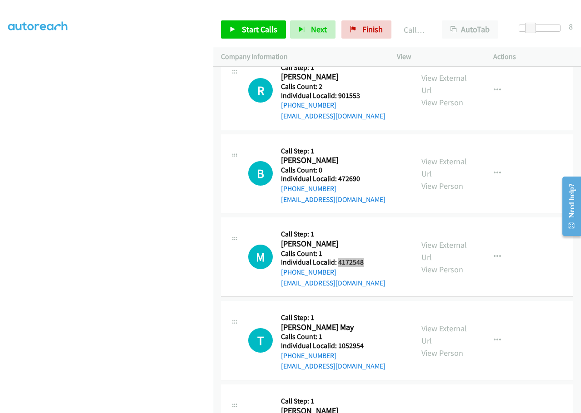
scroll to position [3582, 0]
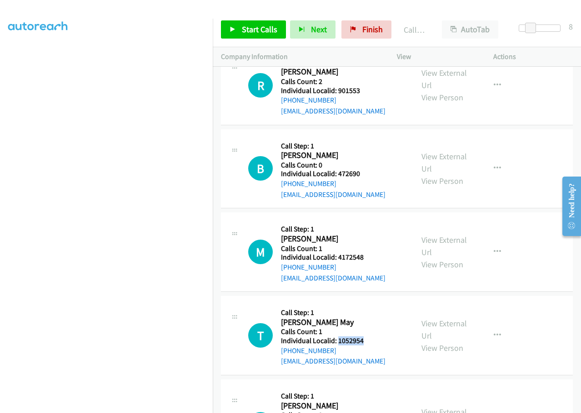
drag, startPoint x: 338, startPoint y: 329, endPoint x: 367, endPoint y: 328, distance: 29.6
click at [367, 328] on div "T Callback Scheduled Call Step: 1 [PERSON_NAME] May America/[GEOGRAPHIC_DATA] C…" at bounding box center [326, 335] width 157 height 63
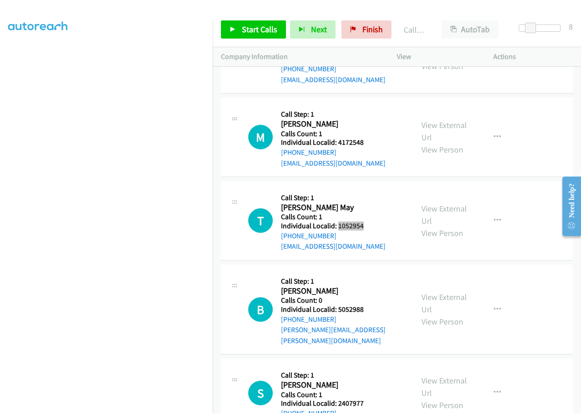
scroll to position [3729, 0]
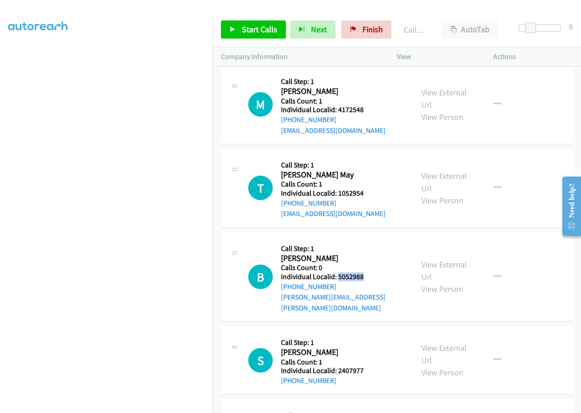
drag, startPoint x: 336, startPoint y: 264, endPoint x: 370, endPoint y: 268, distance: 33.8
click at [370, 268] on div "B Callback Scheduled Call Step: 1 [PERSON_NAME] America/New_York Calls Count: 0…" at bounding box center [326, 276] width 157 height 73
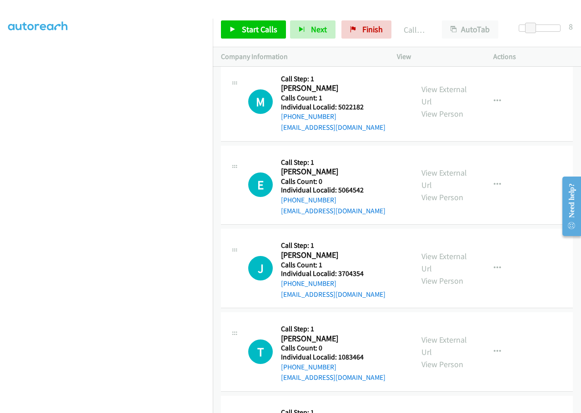
scroll to position [3150, 0]
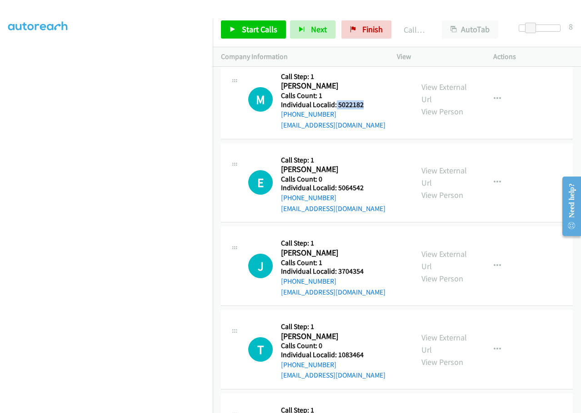
drag, startPoint x: 335, startPoint y: 92, endPoint x: 366, endPoint y: 97, distance: 31.3
click at [366, 100] on h5 "Individual Localid: 5022182" at bounding box center [333, 104] width 104 height 9
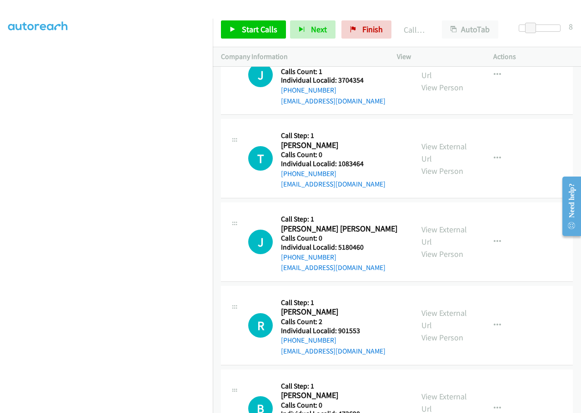
scroll to position [3343, 0]
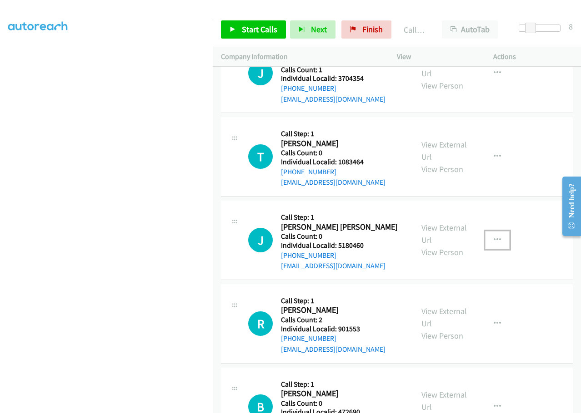
click at [493, 237] on icon "button" at bounding box center [496, 240] width 7 height 7
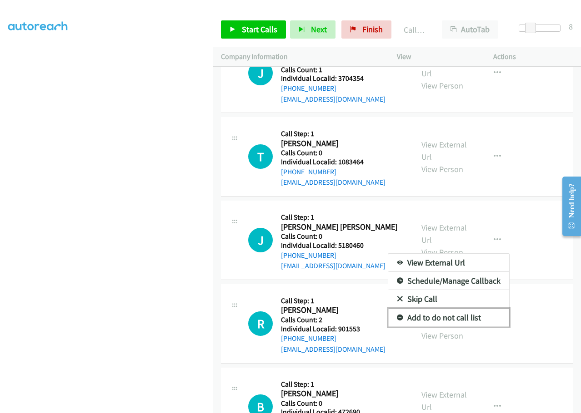
click at [397, 315] on icon at bounding box center [400, 318] width 6 height 6
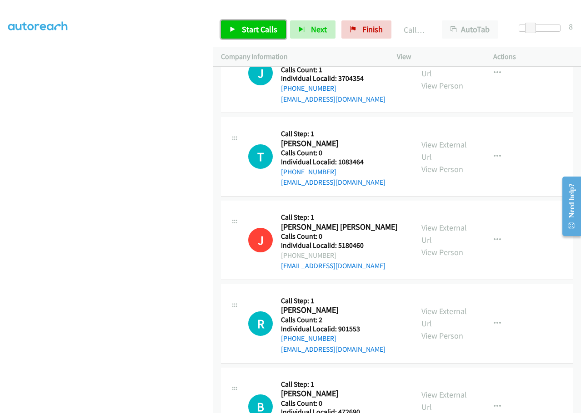
click at [237, 30] on link "Start Calls" at bounding box center [253, 29] width 65 height 18
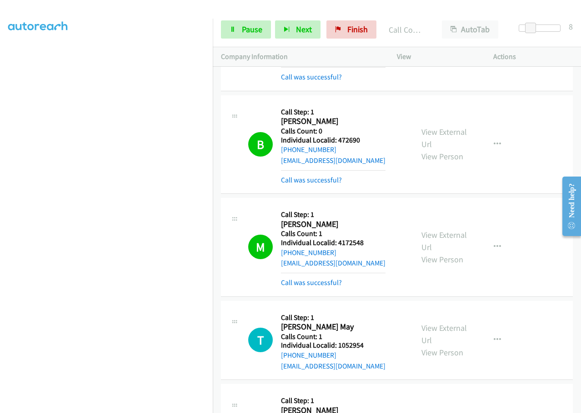
scroll to position [3714, 0]
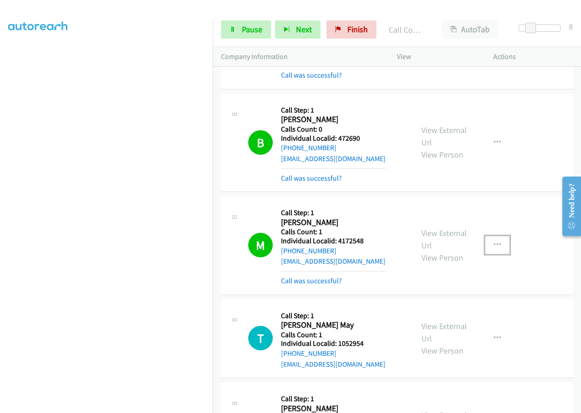
click at [493, 242] on icon "button" at bounding box center [496, 245] width 7 height 7
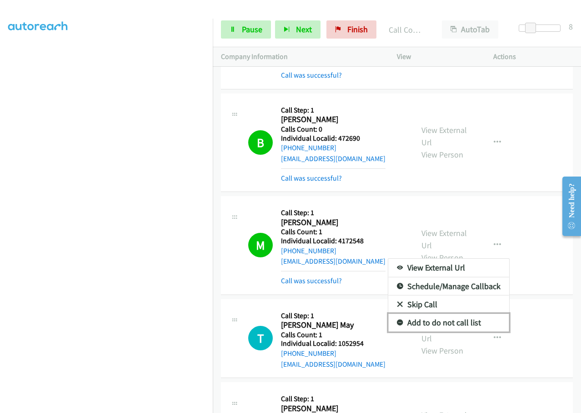
click at [397, 320] on icon at bounding box center [400, 323] width 6 height 6
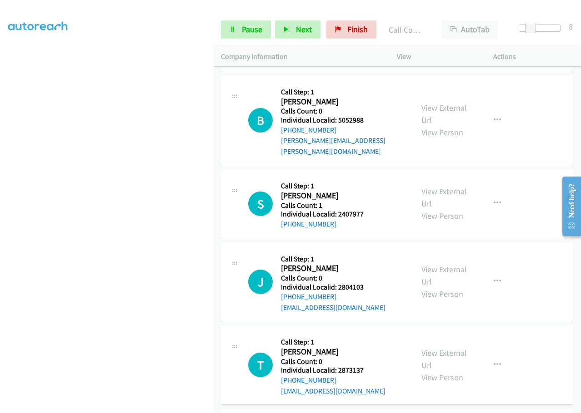
scroll to position [4044, 0]
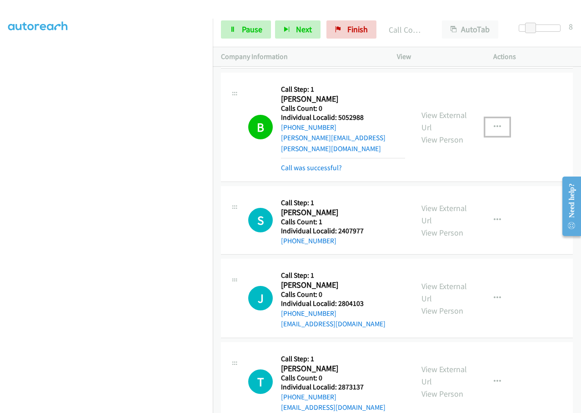
click at [498, 118] on button "button" at bounding box center [497, 127] width 25 height 18
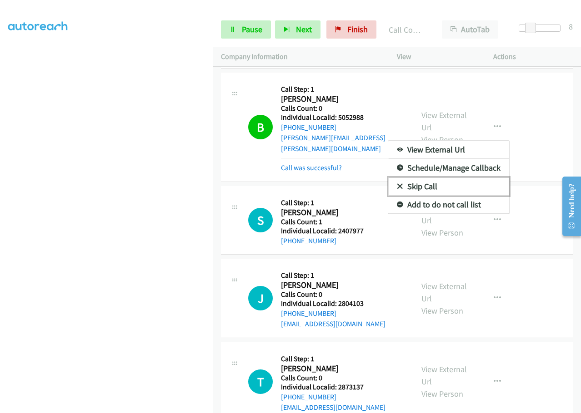
click at [397, 184] on icon at bounding box center [400, 187] width 6 height 6
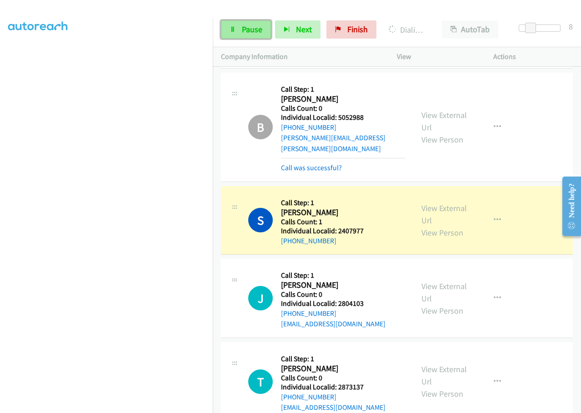
click at [242, 32] on span "Pause" at bounding box center [252, 29] width 20 height 10
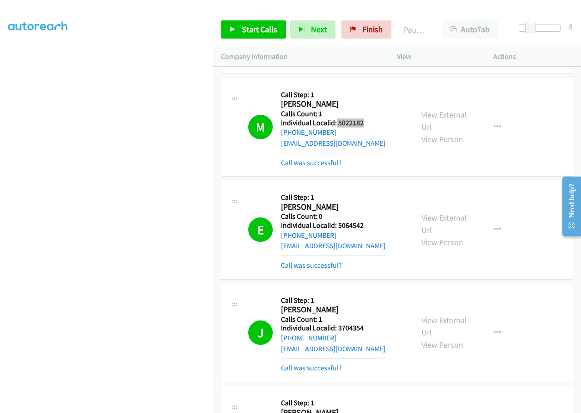
scroll to position [3135, 0]
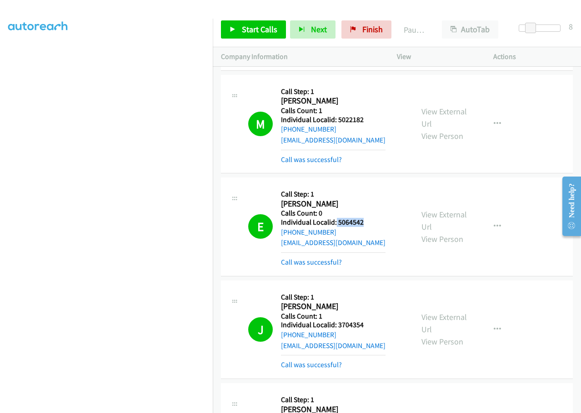
drag, startPoint x: 336, startPoint y: 211, endPoint x: 367, endPoint y: 210, distance: 31.4
click at [367, 210] on div "E Callback Scheduled Call Step: 1 [PERSON_NAME] America/New_York Calls Count: 0…" at bounding box center [326, 227] width 157 height 82
click at [349, 218] on h5 "Individual Localid: 5064542" at bounding box center [333, 222] width 104 height 9
drag, startPoint x: 338, startPoint y: 211, endPoint x: 365, endPoint y: 209, distance: 26.4
click at [365, 209] on div "E Callback Scheduled Call Step: 1 [PERSON_NAME] America/New_York Calls Count: 0…" at bounding box center [326, 227] width 157 height 82
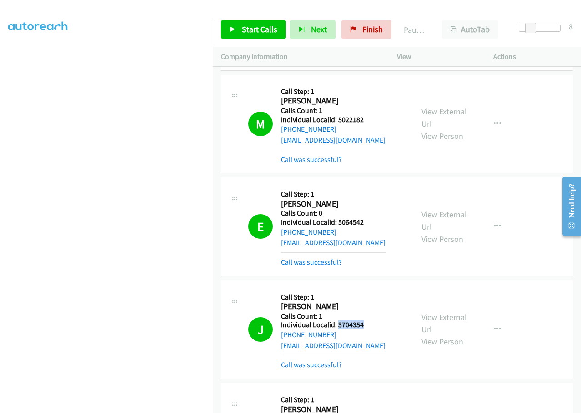
drag, startPoint x: 337, startPoint y: 315, endPoint x: 365, endPoint y: 314, distance: 28.2
click at [365, 314] on div "J Callback Scheduled Call Step: 1 [PERSON_NAME] America/New_York Calls Count: 1…" at bounding box center [326, 330] width 157 height 82
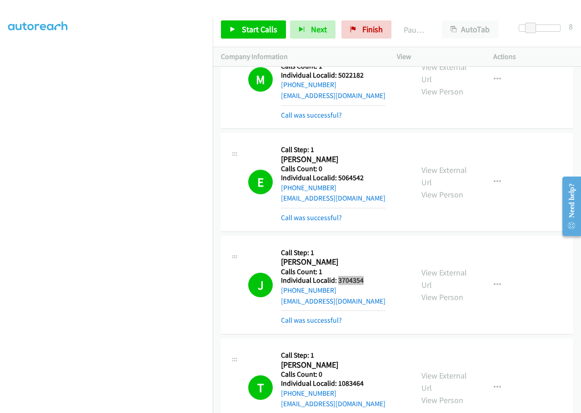
scroll to position [3306, 0]
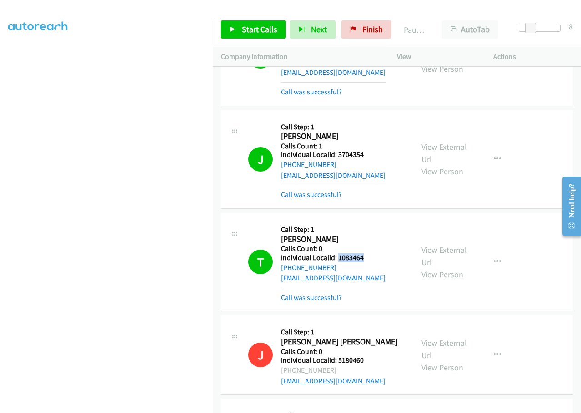
drag, startPoint x: 336, startPoint y: 247, endPoint x: 374, endPoint y: 246, distance: 38.2
click at [374, 246] on div "T Callback Scheduled Call Step: 1 [PERSON_NAME] America/New_York Calls Count: 0…" at bounding box center [326, 262] width 157 height 82
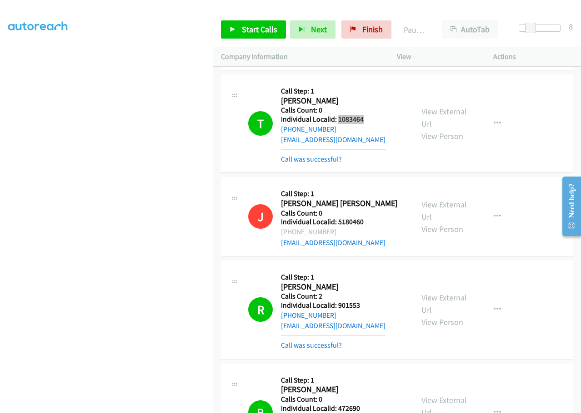
scroll to position [3464, 0]
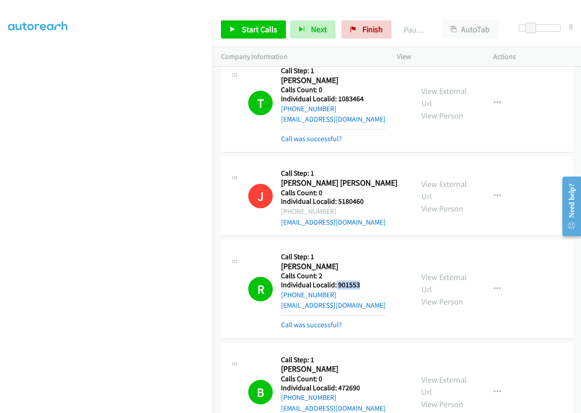
drag, startPoint x: 336, startPoint y: 276, endPoint x: 364, endPoint y: 276, distance: 28.6
click at [364, 276] on div "R Callback Scheduled Call Step: 1 [PERSON_NAME] [GEOGRAPHIC_DATA]/[GEOGRAPHIC_D…" at bounding box center [326, 289] width 157 height 82
drag, startPoint x: 336, startPoint y: 275, endPoint x: 366, endPoint y: 273, distance: 30.5
click at [366, 273] on div "R Callback Scheduled Call Step: 1 [PERSON_NAME] [GEOGRAPHIC_DATA]/[GEOGRAPHIC_D…" at bounding box center [326, 289] width 157 height 82
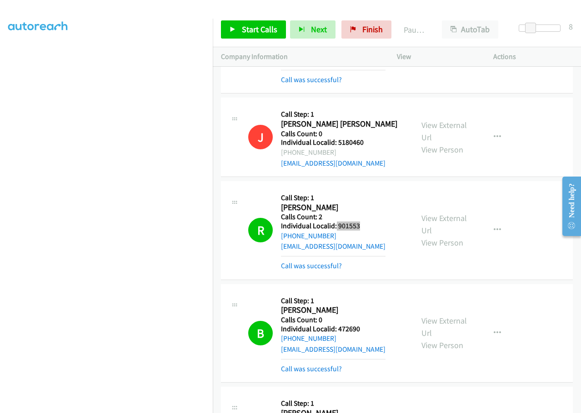
scroll to position [3533, 0]
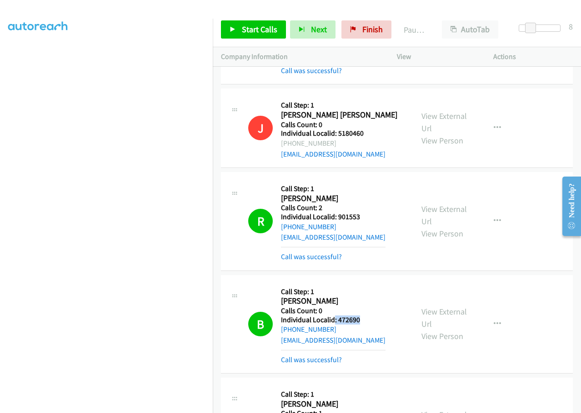
drag, startPoint x: 334, startPoint y: 310, endPoint x: 366, endPoint y: 307, distance: 31.9
click at [366, 307] on div "B Callback Scheduled Call Step: 1 [PERSON_NAME] America/Los_Angeles Calls Count…" at bounding box center [326, 324] width 157 height 82
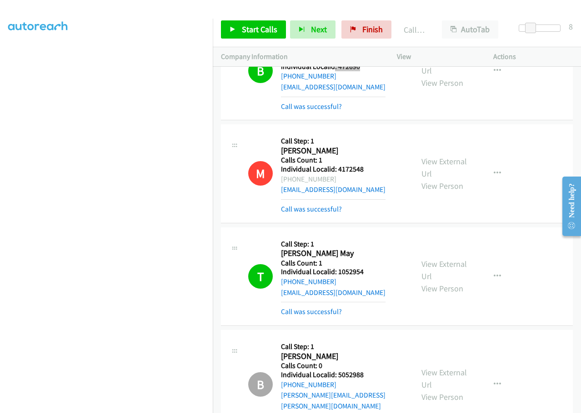
scroll to position [3794, 0]
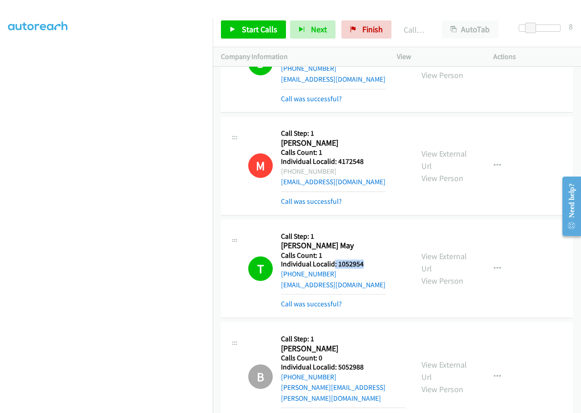
drag, startPoint x: 334, startPoint y: 253, endPoint x: 368, endPoint y: 253, distance: 34.5
click at [372, 253] on div "T Callback Scheduled Call Step: 1 [PERSON_NAME] May America/[GEOGRAPHIC_DATA] C…" at bounding box center [326, 269] width 157 height 82
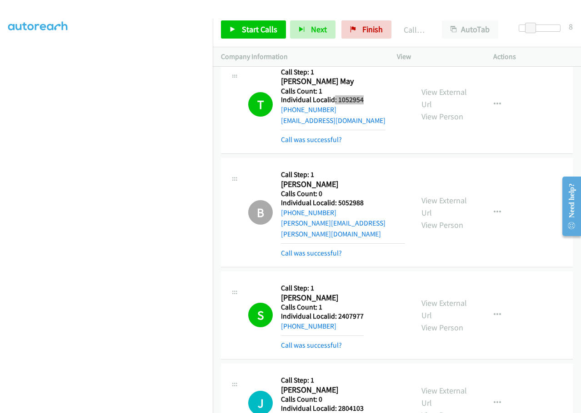
scroll to position [3976, 0]
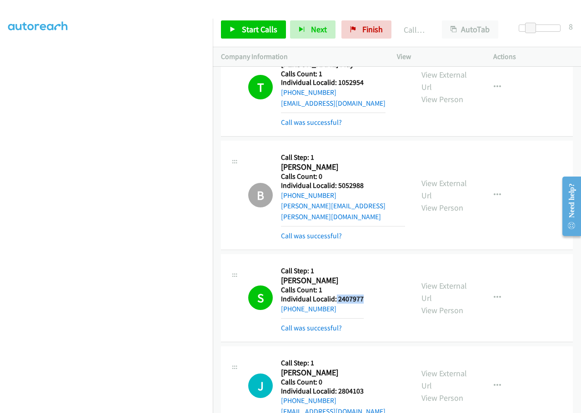
drag, startPoint x: 338, startPoint y: 276, endPoint x: 363, endPoint y: 277, distance: 25.0
click at [363, 277] on div "S Callback Scheduled Call Step: 1 [PERSON_NAME] [GEOGRAPHIC_DATA]/[GEOGRAPHIC_D…" at bounding box center [326, 298] width 157 height 71
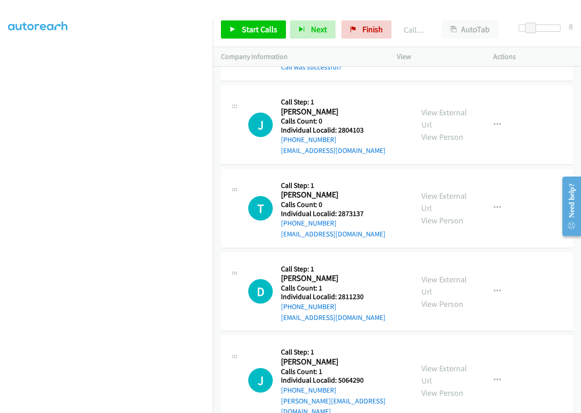
scroll to position [4248, 0]
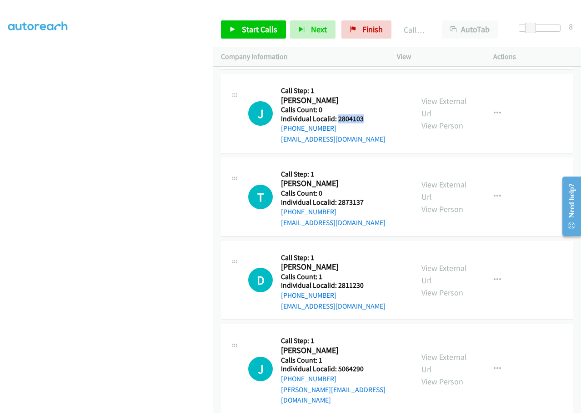
drag, startPoint x: 338, startPoint y: 98, endPoint x: 367, endPoint y: 99, distance: 29.6
click at [367, 100] on div "J Callback Scheduled Call Step: 1 [PERSON_NAME] America/New_York Calls Count: 0…" at bounding box center [326, 113] width 157 height 63
drag, startPoint x: 337, startPoint y: 181, endPoint x: 366, endPoint y: 179, distance: 28.7
click at [366, 179] on div "T Callback Scheduled Call Step: 1 [PERSON_NAME] America/New_York Calls Count: 0…" at bounding box center [326, 197] width 157 height 63
drag, startPoint x: 336, startPoint y: 265, endPoint x: 370, endPoint y: 259, distance: 34.1
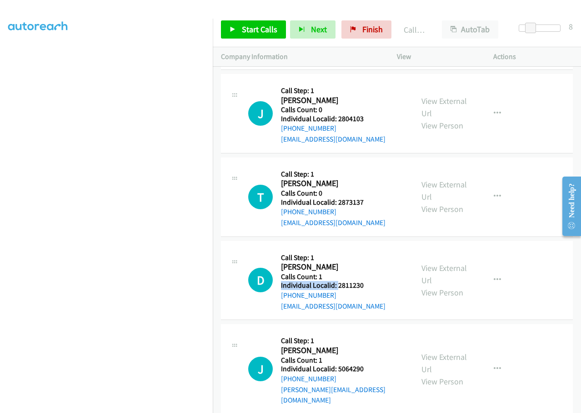
click at [370, 259] on div "D Callback Scheduled Call Step: 1 [PERSON_NAME] America/New_York Calls Count: 1…" at bounding box center [326, 280] width 157 height 63
click at [367, 259] on div "D Callback Scheduled Call Step: 1 [PERSON_NAME] America/New_York Calls Count: 1…" at bounding box center [326, 280] width 157 height 63
drag, startPoint x: 337, startPoint y: 264, endPoint x: 370, endPoint y: 262, distance: 33.2
click at [370, 262] on div "D Callback Scheduled Call Step: 1 [PERSON_NAME] America/New_York Calls Count: 1…" at bounding box center [326, 280] width 157 height 63
drag, startPoint x: 336, startPoint y: 347, endPoint x: 367, endPoint y: 346, distance: 31.4
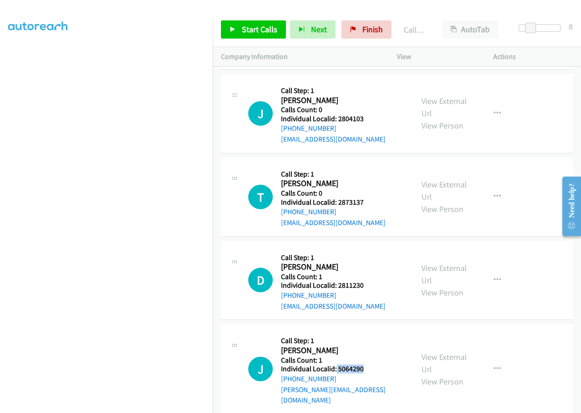
click at [367, 346] on div "J Callback Scheduled Call Step: 1 [PERSON_NAME] America/Los_Angeles Calls Count…" at bounding box center [326, 369] width 157 height 73
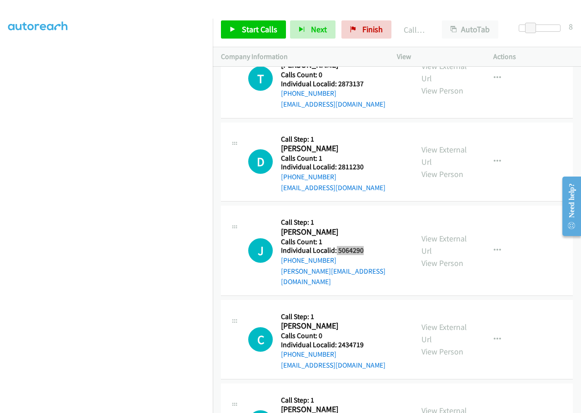
scroll to position [4384, 0]
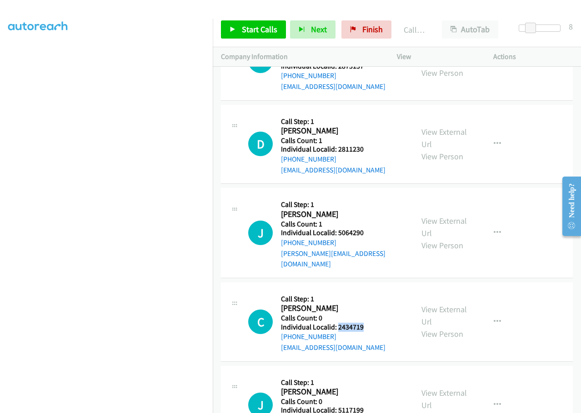
drag, startPoint x: 338, startPoint y: 293, endPoint x: 369, endPoint y: 294, distance: 31.4
click at [369, 294] on div "C Callback Scheduled Call Step: 1 [PERSON_NAME] America/New_York Calls Count: 0…" at bounding box center [326, 322] width 157 height 63
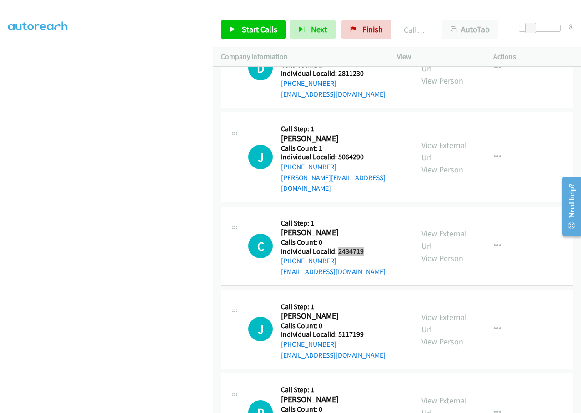
scroll to position [4464, 0]
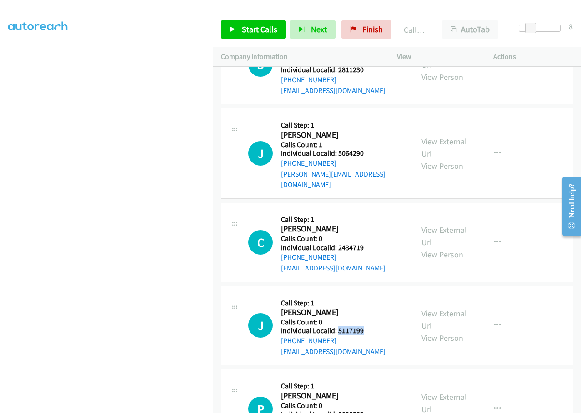
drag, startPoint x: 337, startPoint y: 298, endPoint x: 372, endPoint y: 299, distance: 34.5
click at [372, 299] on div "J Callback Scheduled Call Step: 1 [PERSON_NAME] America/Los_Angeles Calls Count…" at bounding box center [326, 326] width 157 height 63
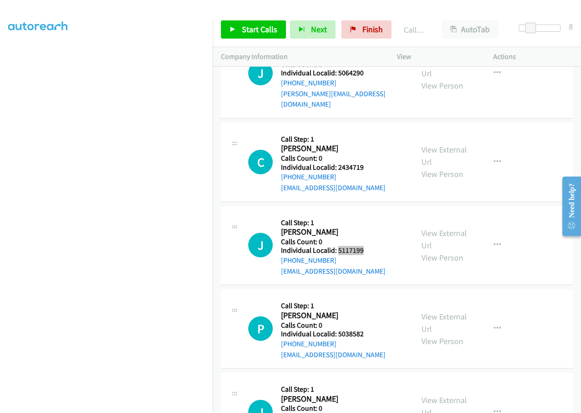
scroll to position [4555, 0]
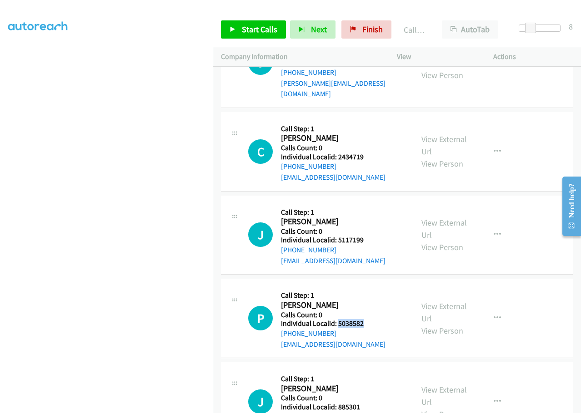
drag, startPoint x: 338, startPoint y: 291, endPoint x: 365, endPoint y: 290, distance: 26.8
click at [365, 290] on div "P Callback Scheduled Call Step: 1 [PERSON_NAME] America/[GEOGRAPHIC_DATA] Calls…" at bounding box center [326, 318] width 157 height 63
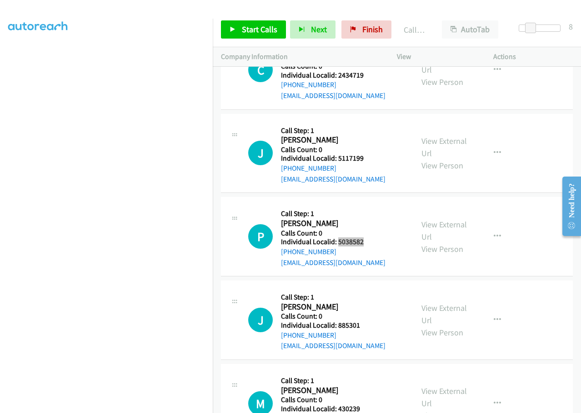
scroll to position [4657, 0]
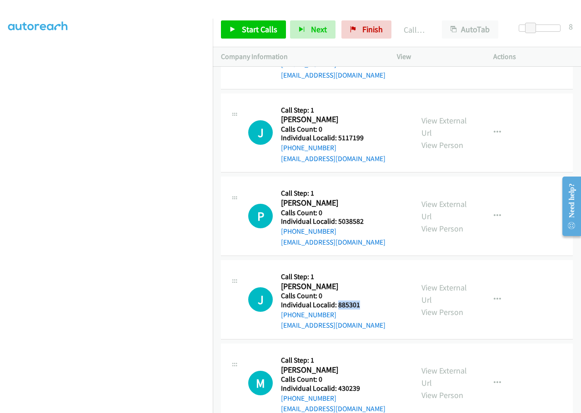
drag, startPoint x: 351, startPoint y: 273, endPoint x: 364, endPoint y: 272, distance: 13.2
click at [364, 272] on div "J Callback Scheduled Call Step: 1 [PERSON_NAME] America/New_York Calls Count: 0…" at bounding box center [326, 299] width 157 height 63
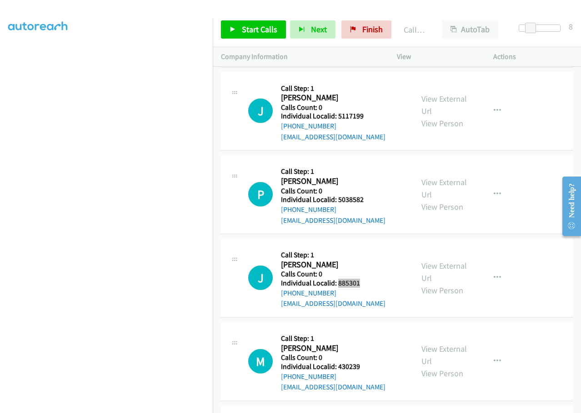
scroll to position [4725, 0]
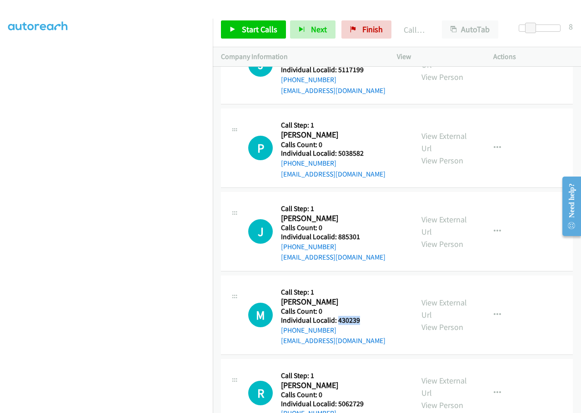
drag, startPoint x: 338, startPoint y: 288, endPoint x: 362, endPoint y: 288, distance: 24.5
click at [362, 288] on div "M Callback Scheduled Call Step: 1 [PERSON_NAME] America/New_York Calls Count: 0…" at bounding box center [326, 315] width 157 height 63
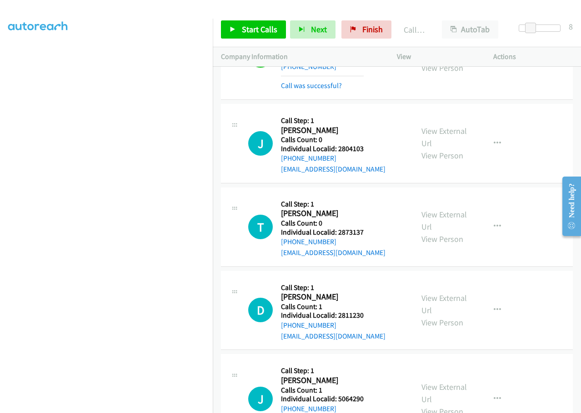
scroll to position [4225, 0]
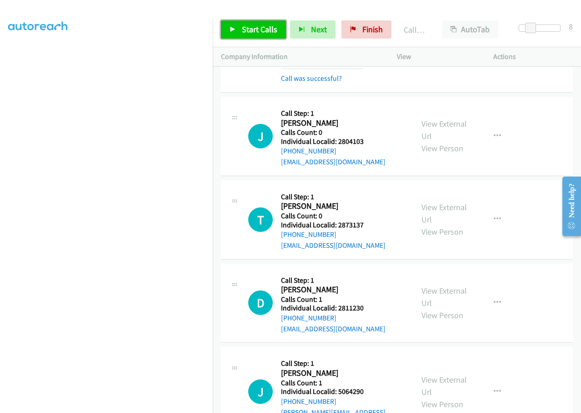
click at [241, 30] on link "Start Calls" at bounding box center [253, 29] width 65 height 18
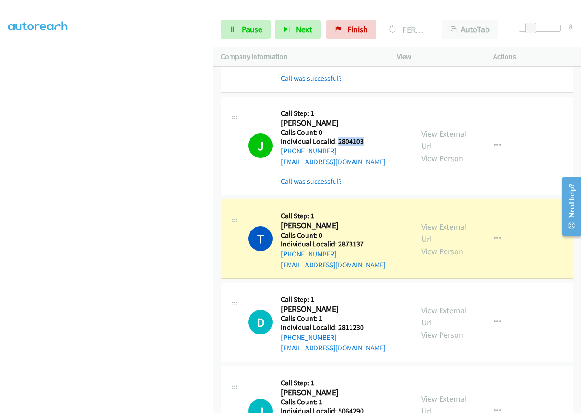
drag, startPoint x: 338, startPoint y: 120, endPoint x: 367, endPoint y: 120, distance: 30.0
click at [367, 120] on div "J Callback Scheduled Call Step: 1 [PERSON_NAME] America/New_York Calls Count: 0…" at bounding box center [326, 146] width 157 height 82
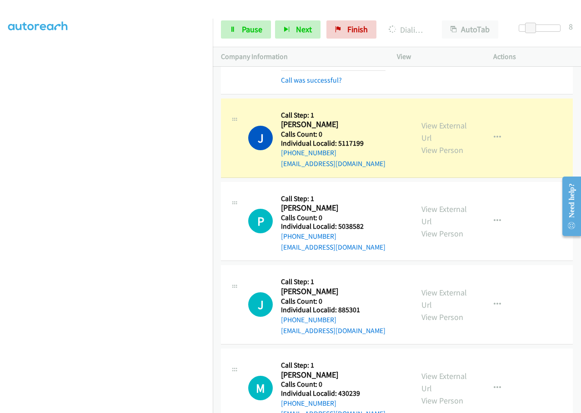
scroll to position [4748, 0]
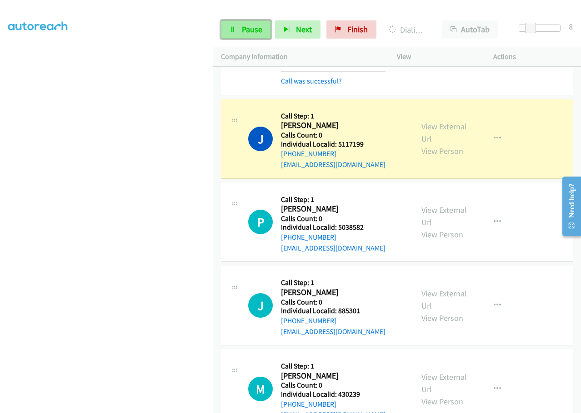
click at [253, 32] on span "Pause" at bounding box center [252, 29] width 20 height 10
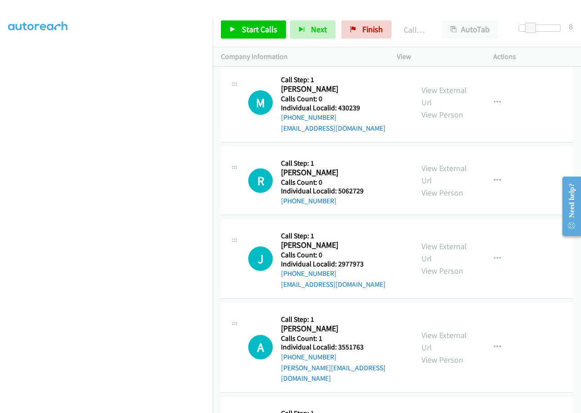
scroll to position [5066, 0]
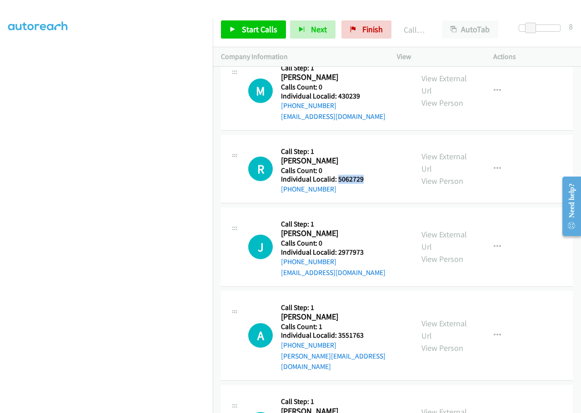
drag, startPoint x: 337, startPoint y: 144, endPoint x: 368, endPoint y: 148, distance: 31.5
click at [370, 147] on div "R Callback Scheduled Call Step: 1 [PERSON_NAME] America/New_York Calls Count: 0…" at bounding box center [326, 169] width 157 height 52
drag, startPoint x: 337, startPoint y: 218, endPoint x: 364, endPoint y: 218, distance: 27.7
click at [364, 218] on div "J Callback Scheduled Call Step: 1 [PERSON_NAME] America/New_York Calls Count: 0…" at bounding box center [326, 247] width 157 height 63
drag, startPoint x: 338, startPoint y: 303, endPoint x: 365, endPoint y: 302, distance: 27.3
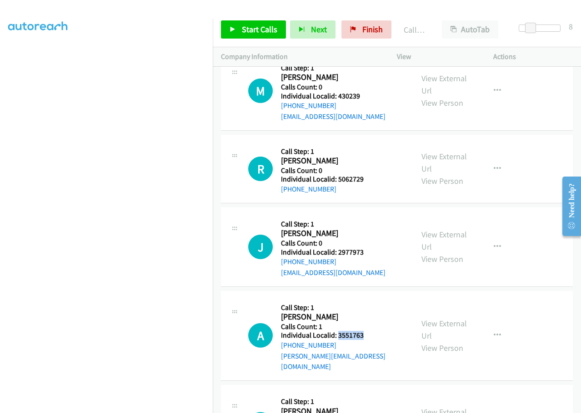
click at [365, 302] on div "A Callback Scheduled Call Step: 1 [PERSON_NAME] America/New_York Calls Count: 1…" at bounding box center [326, 335] width 157 height 73
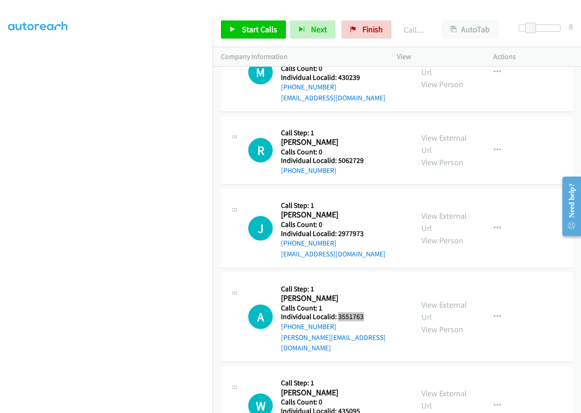
scroll to position [5122, 0]
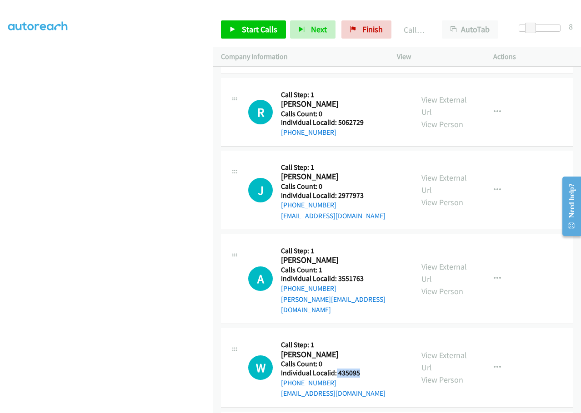
drag, startPoint x: 337, startPoint y: 331, endPoint x: 367, endPoint y: 328, distance: 30.1
click at [367, 337] on div "W Callback Scheduled Call Step: 1 [PERSON_NAME] America/[GEOGRAPHIC_DATA] Calls…" at bounding box center [326, 368] width 157 height 63
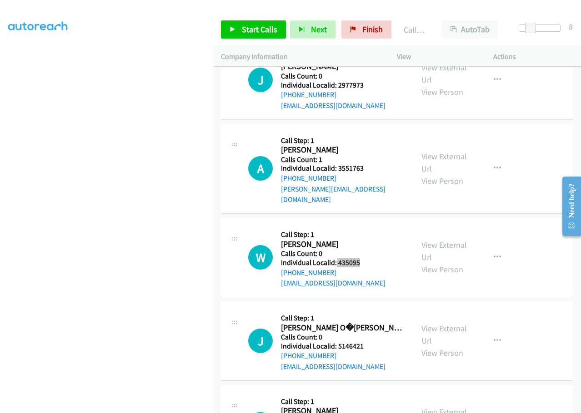
scroll to position [5281, 0]
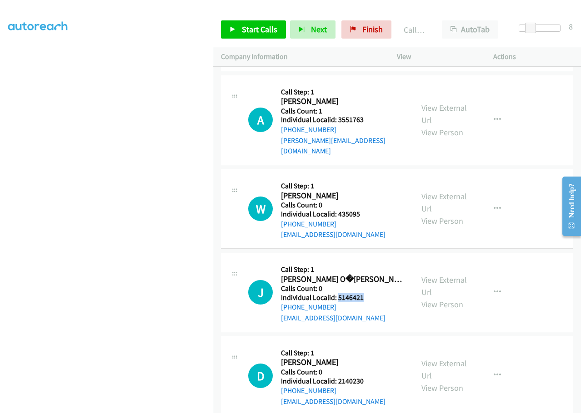
drag, startPoint x: 337, startPoint y: 255, endPoint x: 371, endPoint y: 255, distance: 33.6
click at [371, 261] on div "J Callback Scheduled Call Step: 1 [PERSON_NAME] O�[PERSON_NAME] America/New_Yor…" at bounding box center [326, 292] width 157 height 63
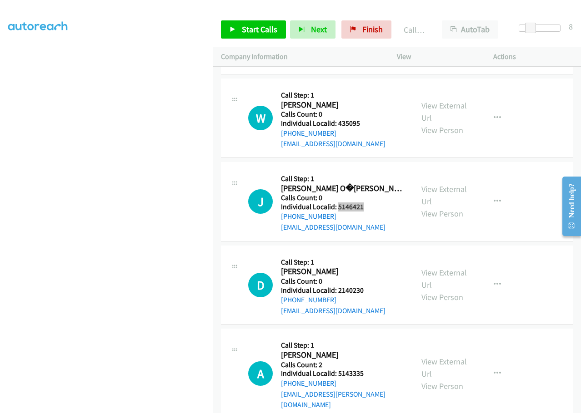
scroll to position [5384, 0]
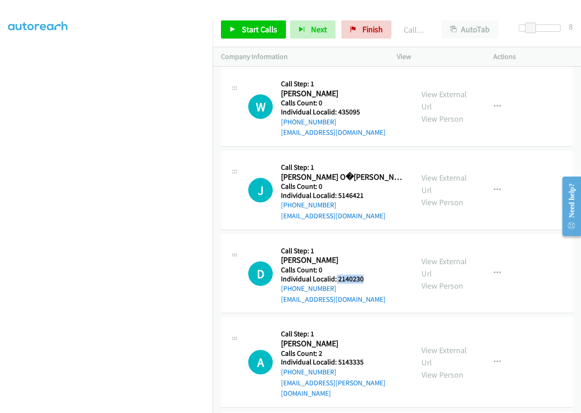
drag, startPoint x: 349, startPoint y: 237, endPoint x: 372, endPoint y: 237, distance: 22.3
click at [372, 243] on div "D Callback Scheduled Call Step: 1 [PERSON_NAME] America/New_York Calls Count: 0…" at bounding box center [326, 274] width 157 height 63
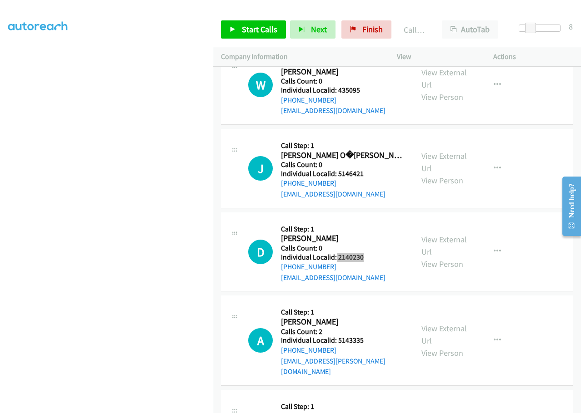
scroll to position [5406, 0]
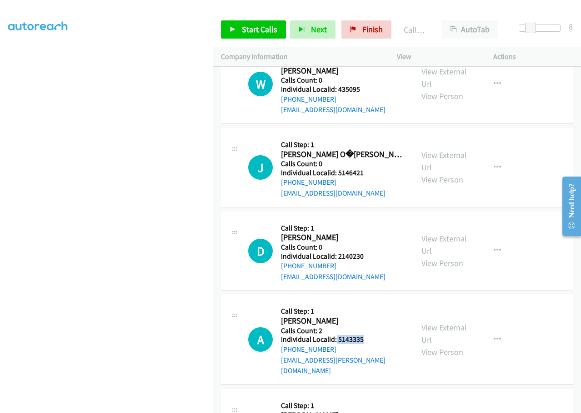
drag, startPoint x: 343, startPoint y: 298, endPoint x: 373, endPoint y: 295, distance: 30.6
click at [373, 303] on div "A Callback Scheduled Call Step: 1 [PERSON_NAME] America/New_York Calls Count: 2…" at bounding box center [326, 339] width 157 height 73
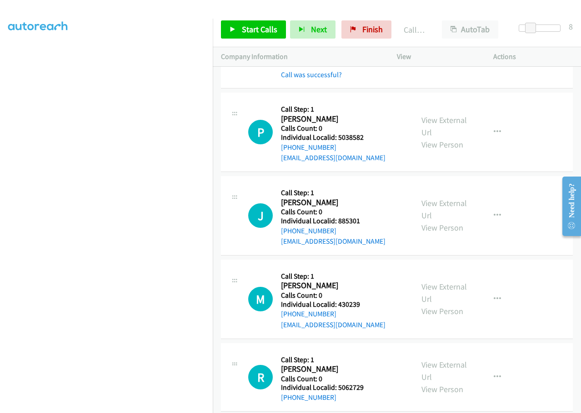
scroll to position [4839, 0]
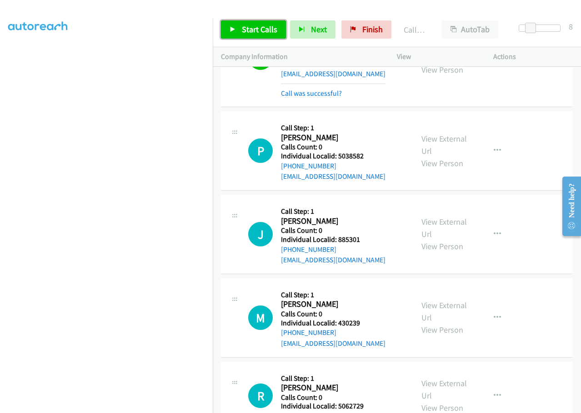
click at [243, 35] on link "Start Calls" at bounding box center [253, 29] width 65 height 18
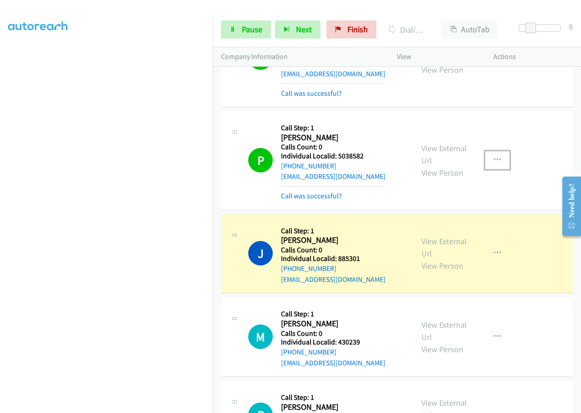
click at [493, 157] on icon "button" at bounding box center [496, 160] width 7 height 7
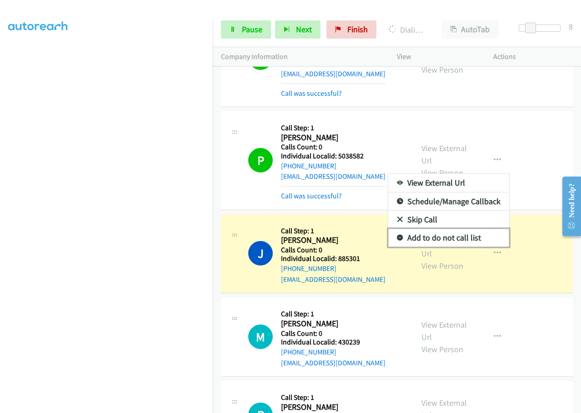
click at [397, 235] on icon at bounding box center [400, 238] width 6 height 6
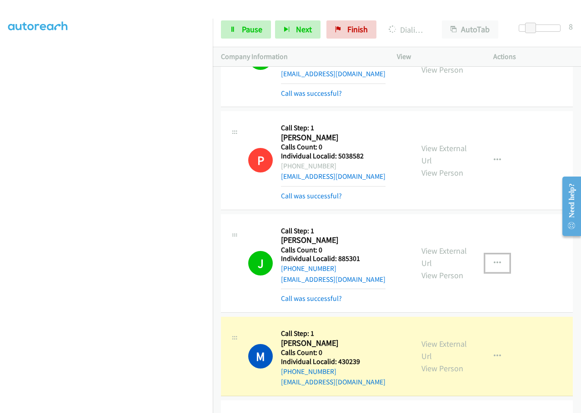
click at [496, 254] on button "button" at bounding box center [497, 263] width 25 height 18
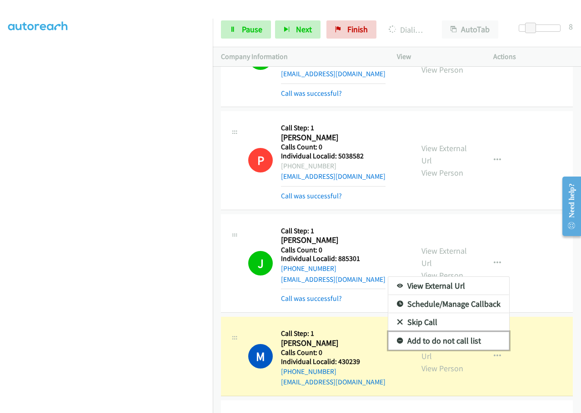
click at [397, 338] on icon at bounding box center [400, 341] width 6 height 6
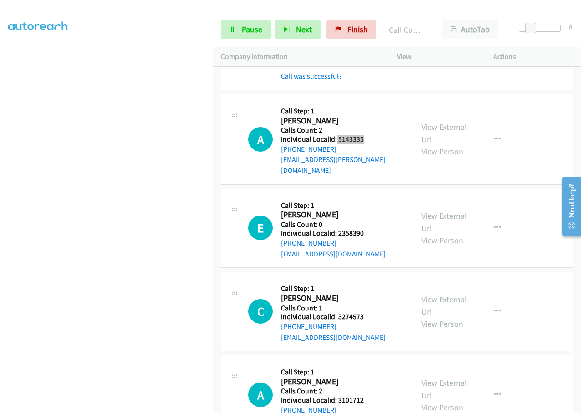
scroll to position [5770, 0]
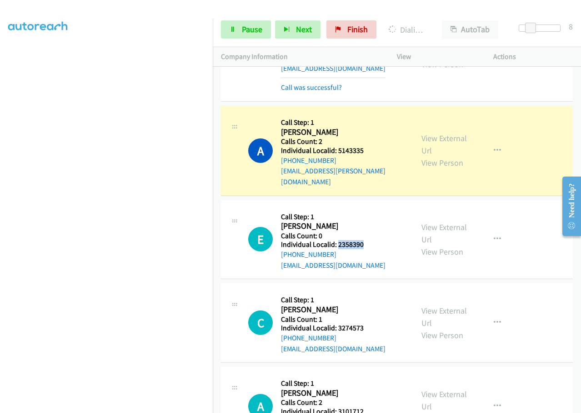
drag, startPoint x: 337, startPoint y: 191, endPoint x: 376, endPoint y: 189, distance: 38.7
click at [376, 208] on div "E Callback Scheduled Call Step: 1 [PERSON_NAME] America/[GEOGRAPHIC_DATA] Calls…" at bounding box center [326, 239] width 157 height 63
drag, startPoint x: 352, startPoint y: 185, endPoint x: 329, endPoint y: 168, distance: 28.2
click at [329, 221] on h2 "[PERSON_NAME]" at bounding box center [333, 226] width 104 height 10
drag, startPoint x: 336, startPoint y: 192, endPoint x: 374, endPoint y: 189, distance: 38.7
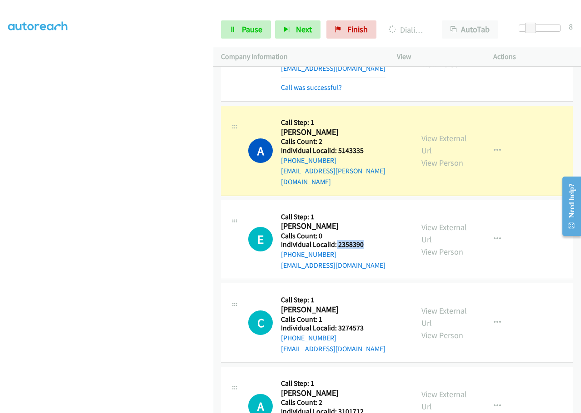
click at [374, 208] on div "E Callback Scheduled Call Step: 1 [PERSON_NAME] America/[GEOGRAPHIC_DATA] Calls…" at bounding box center [326, 239] width 157 height 63
drag, startPoint x: 337, startPoint y: 277, endPoint x: 367, endPoint y: 276, distance: 30.9
click at [367, 324] on h5 "Individual Localid: 3274573" at bounding box center [333, 328] width 104 height 9
drag, startPoint x: 338, startPoint y: 357, endPoint x: 369, endPoint y: 358, distance: 31.8
click at [369, 375] on div "A Callback Scheduled Call Step: 1 [PERSON_NAME] America/New_York Calls Count: 2…" at bounding box center [326, 406] width 157 height 63
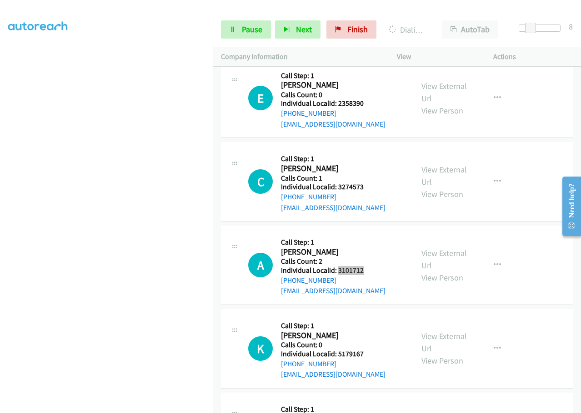
scroll to position [5929, 0]
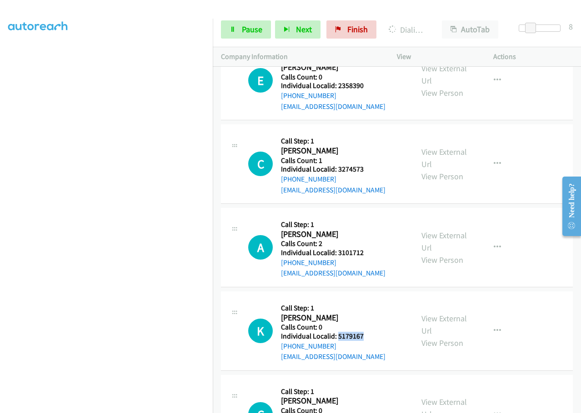
drag, startPoint x: 338, startPoint y: 282, endPoint x: 373, endPoint y: 285, distance: 35.5
click at [373, 300] on div "K Callback Scheduled Call Step: 1 [PERSON_NAME] America/New_York Calls Count: 0…" at bounding box center [326, 331] width 157 height 63
drag, startPoint x: 337, startPoint y: 368, endPoint x: 365, endPoint y: 363, distance: 29.0
click at [365, 383] on div "C Callback Scheduled Call Step: 1 [PERSON_NAME] America/New_York Calls Count: 0…" at bounding box center [326, 414] width 157 height 63
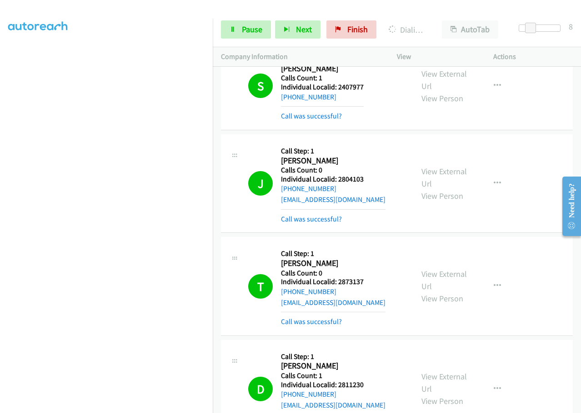
scroll to position [4290, 0]
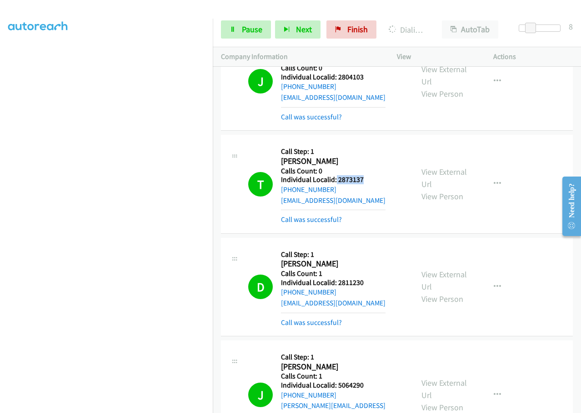
drag, startPoint x: 335, startPoint y: 157, endPoint x: 372, endPoint y: 157, distance: 37.3
click at [372, 157] on div "T Callback Scheduled Call Step: 1 [PERSON_NAME] America/New_York Calls Count: 0…" at bounding box center [326, 184] width 157 height 82
drag, startPoint x: 335, startPoint y: 259, endPoint x: 367, endPoint y: 258, distance: 31.3
click at [367, 258] on div "D Callback Scheduled Call Step: 1 [PERSON_NAME] America/New_York Calls Count: 1…" at bounding box center [326, 287] width 157 height 82
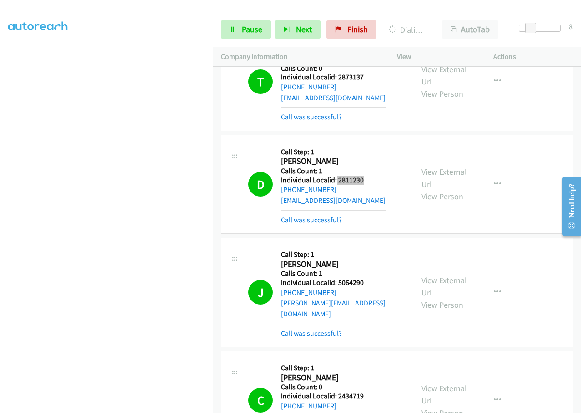
scroll to position [4403, 0]
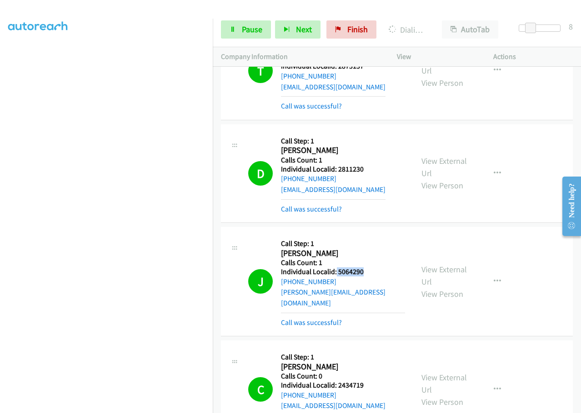
drag, startPoint x: 335, startPoint y: 251, endPoint x: 372, endPoint y: 250, distance: 37.3
click at [372, 250] on div "J Callback Scheduled Call Step: 1 [PERSON_NAME] America/Los_Angeles Calls Count…" at bounding box center [326, 281] width 157 height 93
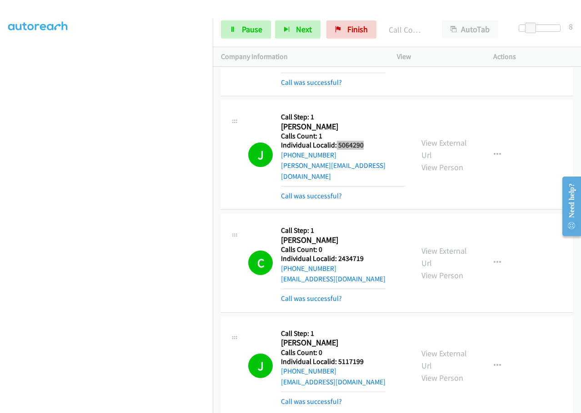
scroll to position [4494, 0]
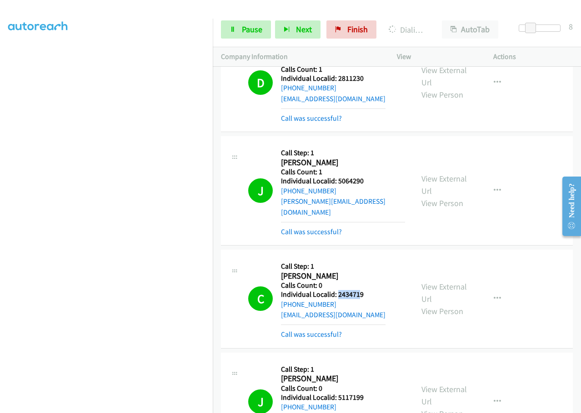
drag, startPoint x: 336, startPoint y: 263, endPoint x: 360, endPoint y: 260, distance: 23.8
click at [359, 290] on h5 "Individual Localid: 2434719" at bounding box center [333, 294] width 104 height 9
click at [363, 260] on div "C Callback Scheduled Call Step: 1 [PERSON_NAME] America/New_York Calls Count: 0…" at bounding box center [326, 299] width 157 height 82
drag, startPoint x: 335, startPoint y: 264, endPoint x: 366, endPoint y: 263, distance: 31.3
click at [366, 263] on div "C Callback Scheduled Call Step: 1 [PERSON_NAME] America/New_York Calls Count: 0…" at bounding box center [326, 299] width 157 height 82
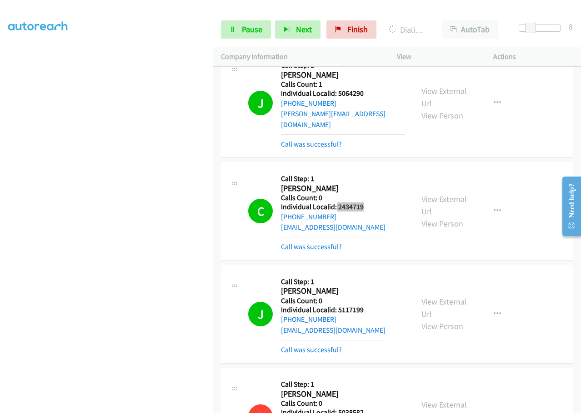
scroll to position [4585, 0]
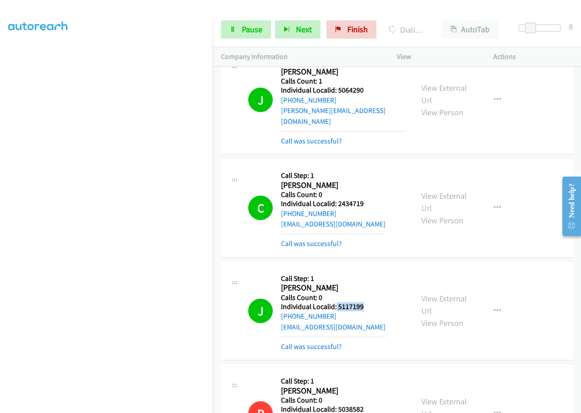
drag, startPoint x: 336, startPoint y: 274, endPoint x: 378, endPoint y: 279, distance: 42.5
click at [378, 279] on div "J Callback Scheduled Call Step: 1 [PERSON_NAME] America/Los_Angeles Calls Count…" at bounding box center [326, 311] width 157 height 82
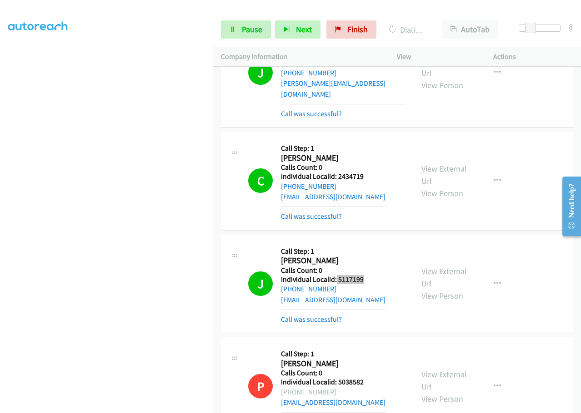
scroll to position [4676, 0]
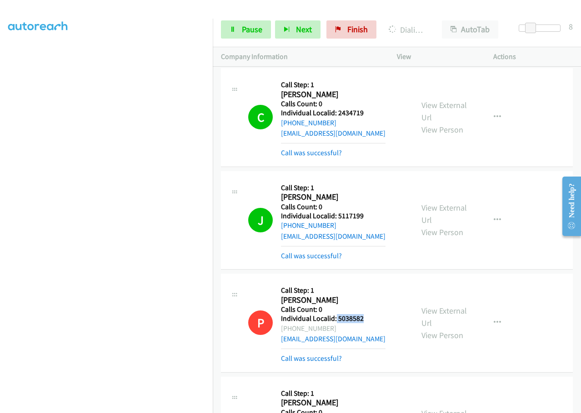
drag, startPoint x: 344, startPoint y: 284, endPoint x: 372, endPoint y: 290, distance: 29.1
click at [372, 290] on div "P Callback Scheduled Call Step: 1 [PERSON_NAME] America/[GEOGRAPHIC_DATA] Calls…" at bounding box center [326, 323] width 157 height 82
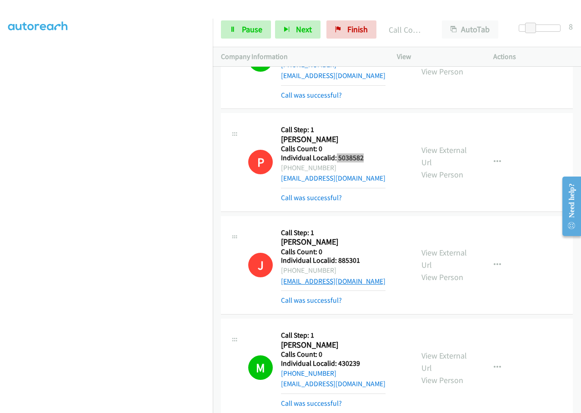
scroll to position [4824, 0]
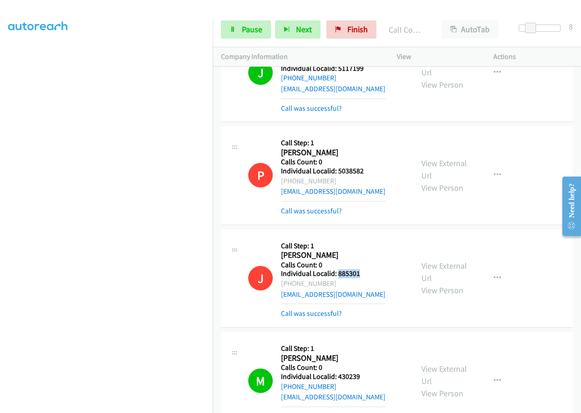
drag, startPoint x: 338, startPoint y: 244, endPoint x: 363, endPoint y: 244, distance: 25.4
click at [363, 244] on div "J Callback Scheduled Call Step: 1 [PERSON_NAME] America/New_York Calls Count: 0…" at bounding box center [326, 279] width 157 height 82
click at [367, 256] on div "J Callback Scheduled Call Step: 1 [PERSON_NAME] America/New_York Calls Count: 0…" at bounding box center [326, 279] width 157 height 82
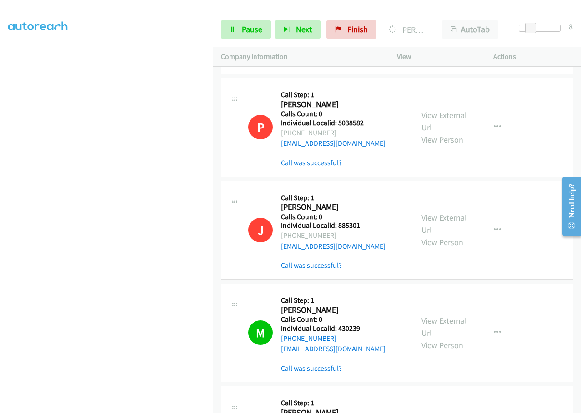
scroll to position [4880, 0]
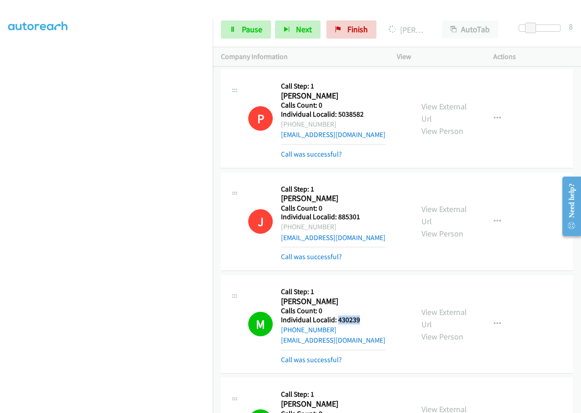
drag, startPoint x: 338, startPoint y: 286, endPoint x: 384, endPoint y: 287, distance: 46.3
click at [384, 287] on div "M Callback Scheduled Call Step: 1 [PERSON_NAME] America/New_York Calls Count: 0…" at bounding box center [326, 324] width 157 height 82
drag, startPoint x: 344, startPoint y: 293, endPoint x: 361, endPoint y: 294, distance: 17.3
click at [378, 306] on div "M Callback Scheduled Call Step: 1 [PERSON_NAME] America/New_York Calls Count: 0…" at bounding box center [326, 324] width 157 height 82
drag, startPoint x: 336, startPoint y: 288, endPoint x: 375, endPoint y: 288, distance: 39.1
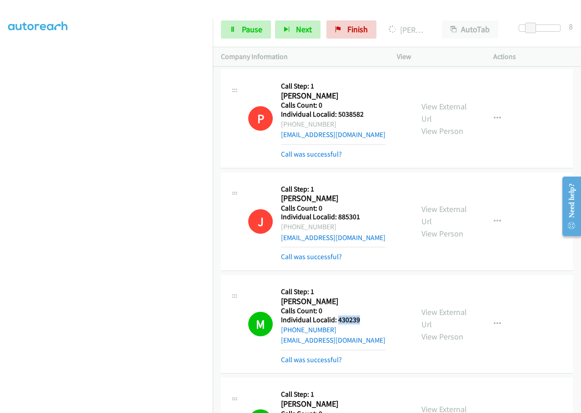
click at [375, 288] on div "M Callback Scheduled Call Step: 1 [PERSON_NAME] America/New_York Calls Count: 0…" at bounding box center [326, 324] width 157 height 82
drag, startPoint x: 344, startPoint y: 283, endPoint x: 355, endPoint y: 300, distance: 20.8
click at [355, 325] on div "[PHONE_NUMBER]" at bounding box center [333, 330] width 104 height 11
drag, startPoint x: 336, startPoint y: 288, endPoint x: 365, endPoint y: 289, distance: 28.6
click at [365, 289] on div "M Callback Scheduled Call Step: 1 [PERSON_NAME] America/New_York Calls Count: 0…" at bounding box center [326, 324] width 157 height 82
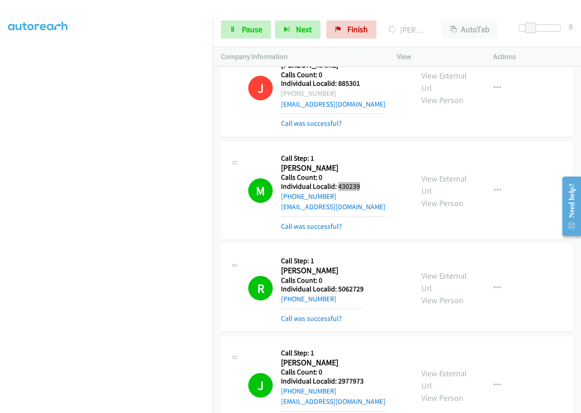
scroll to position [5017, 0]
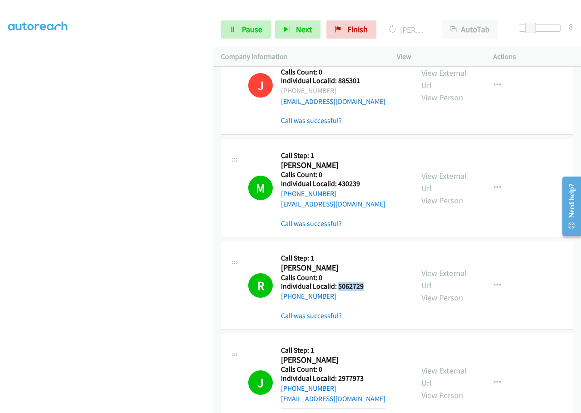
click at [374, 253] on div "R Callback Scheduled Call Step: 1 [PERSON_NAME] America/New_York Calls Count: 0…" at bounding box center [326, 285] width 157 height 71
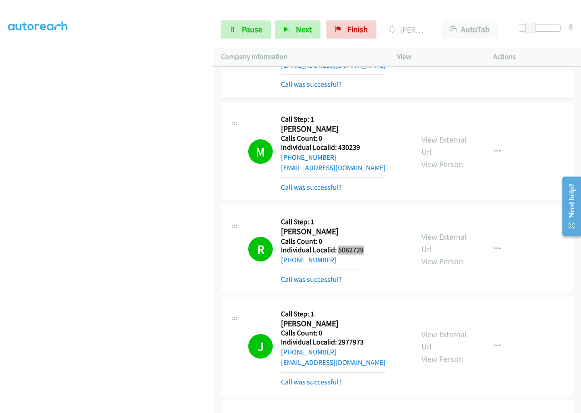
scroll to position [5119, 0]
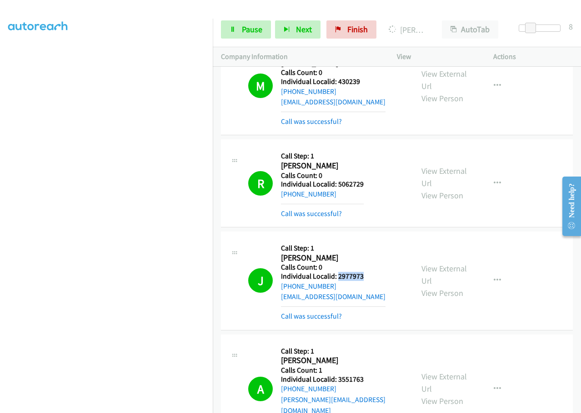
drag, startPoint x: 338, startPoint y: 244, endPoint x: 366, endPoint y: 243, distance: 28.6
click at [366, 243] on div "J Callback Scheduled Call Step: 1 [PERSON_NAME] America/New_York Calls Count: 0…" at bounding box center [326, 281] width 157 height 82
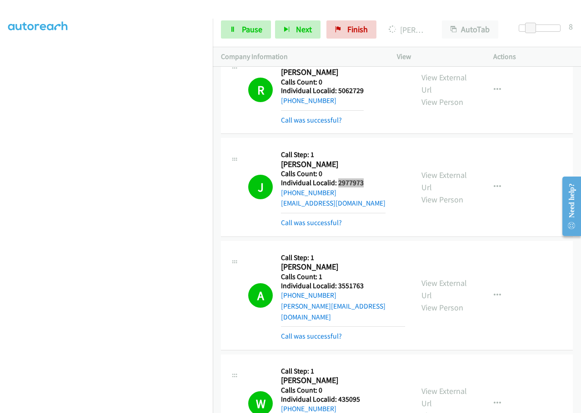
scroll to position [5221, 0]
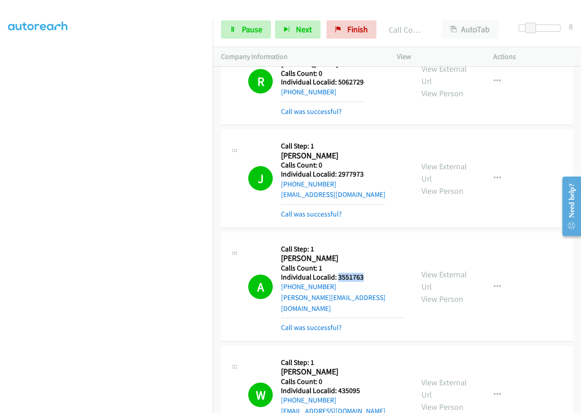
drag, startPoint x: 337, startPoint y: 245, endPoint x: 368, endPoint y: 244, distance: 31.4
click at [368, 244] on div "A Callback Scheduled Call Step: 1 [PERSON_NAME] America/New_York Calls Count: 1…" at bounding box center [326, 287] width 157 height 93
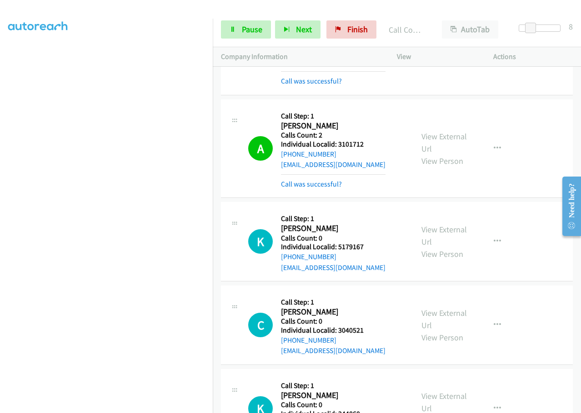
scroll to position [6073, 0]
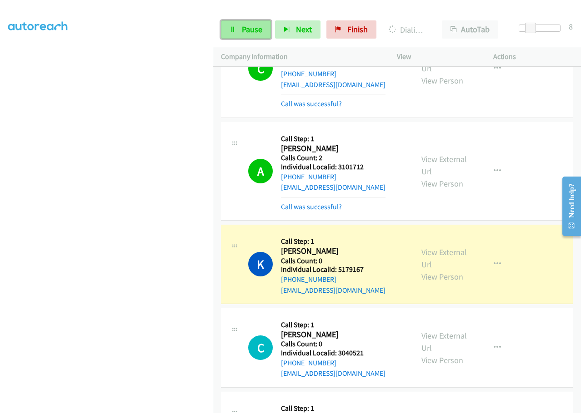
click at [258, 30] on span "Pause" at bounding box center [252, 29] width 20 height 10
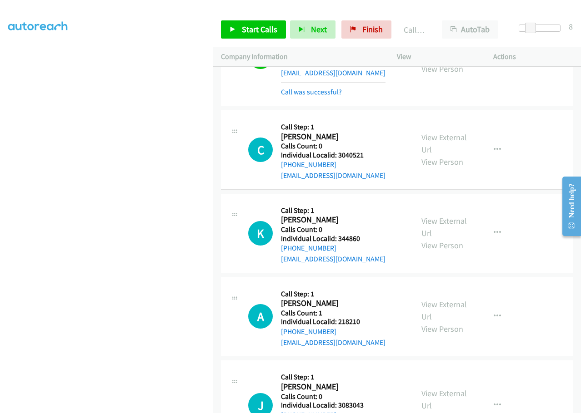
scroll to position [6311, 0]
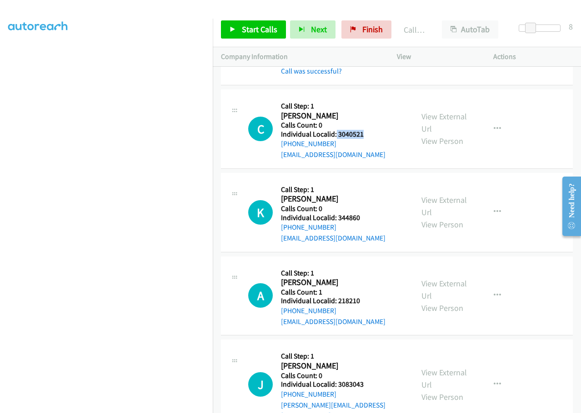
drag, startPoint x: 335, startPoint y: 76, endPoint x: 368, endPoint y: 78, distance: 33.2
click at [368, 98] on div "C Callback Scheduled Call Step: 1 [PERSON_NAME] America/New_York Calls Count: 0…" at bounding box center [326, 129] width 157 height 63
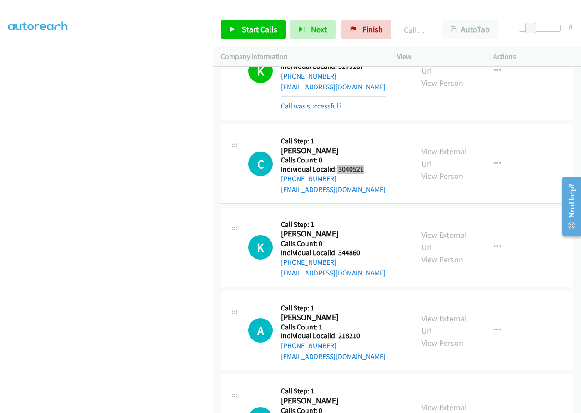
scroll to position [6277, 0]
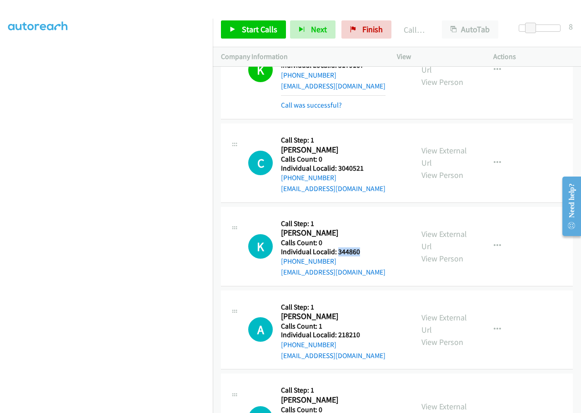
drag, startPoint x: 337, startPoint y: 197, endPoint x: 373, endPoint y: 196, distance: 36.4
click at [373, 215] on div "K Callback Scheduled Call Step: 1 [PERSON_NAME] America/[GEOGRAPHIC_DATA] Calls…" at bounding box center [326, 246] width 157 height 63
drag, startPoint x: 337, startPoint y: 280, endPoint x: 373, endPoint y: 281, distance: 36.8
click at [373, 299] on div "A Callback Scheduled Call Step: 1 [PERSON_NAME] America/[GEOGRAPHIC_DATA] Calls…" at bounding box center [326, 330] width 157 height 63
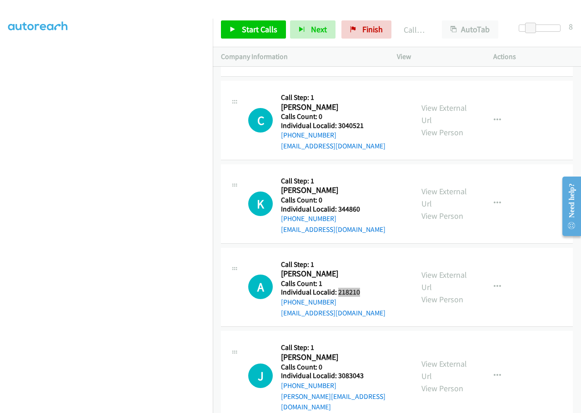
scroll to position [6323, 0]
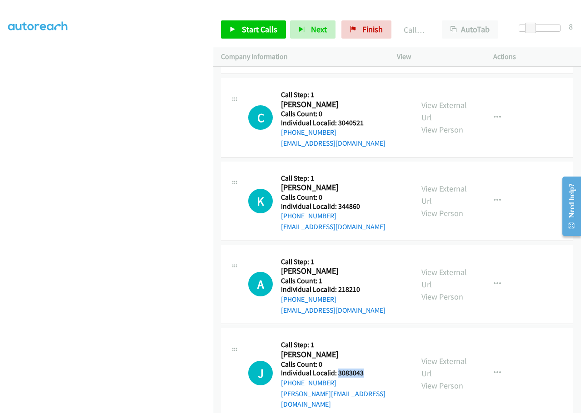
drag, startPoint x: 338, startPoint y: 322, endPoint x: 368, endPoint y: 319, distance: 30.6
click at [368, 337] on div "J Callback Scheduled Call Step: 1 [PERSON_NAME] America/New_York Calls Count: 0…" at bounding box center [326, 373] width 157 height 73
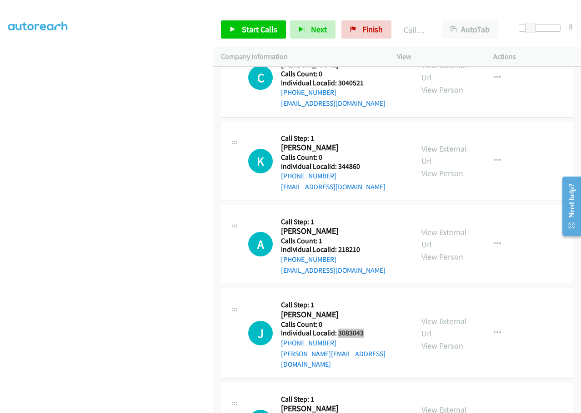
scroll to position [6379, 0]
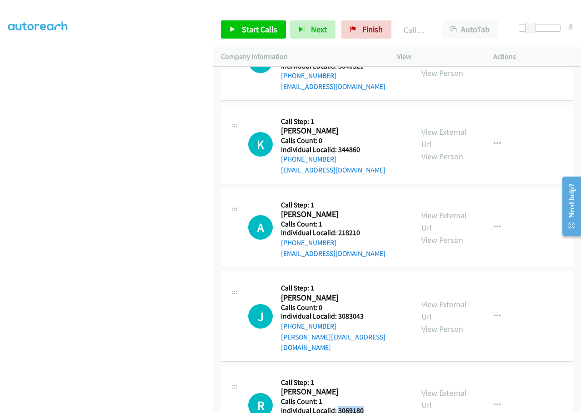
drag, startPoint x: 338, startPoint y: 346, endPoint x: 372, endPoint y: 344, distance: 34.1
click at [372, 374] on div "R Callback Scheduled Call Step: 1 [PERSON_NAME] America/[GEOGRAPHIC_DATA] Calls…" at bounding box center [326, 405] width 157 height 63
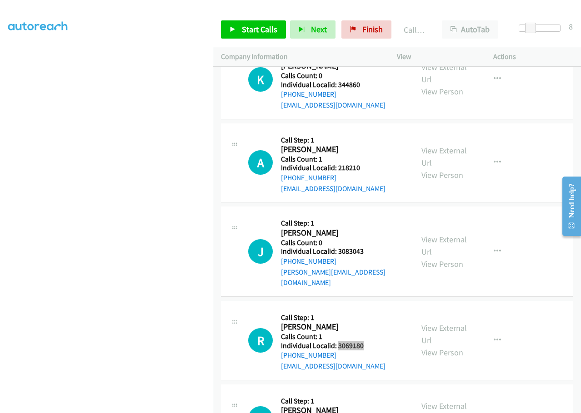
scroll to position [6459, 0]
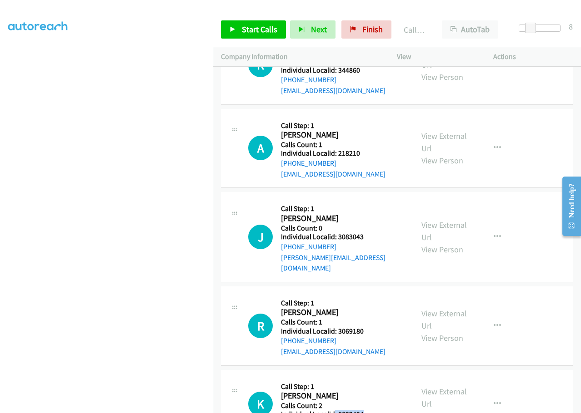
drag, startPoint x: 334, startPoint y: 349, endPoint x: 366, endPoint y: 350, distance: 32.3
click at [366, 378] on div "K Callback Scheduled Call Step: 1 [PERSON_NAME] America/[GEOGRAPHIC_DATA] Calls…" at bounding box center [326, 404] width 157 height 52
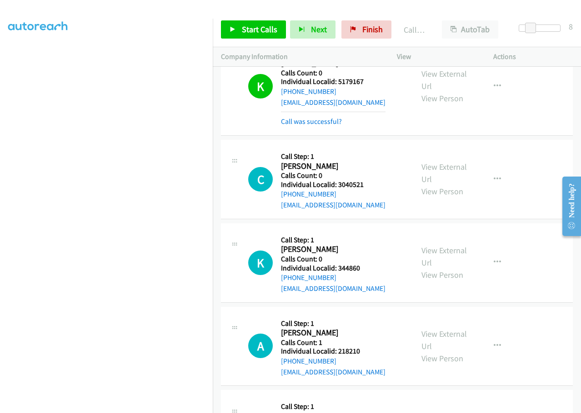
scroll to position [6277, 0]
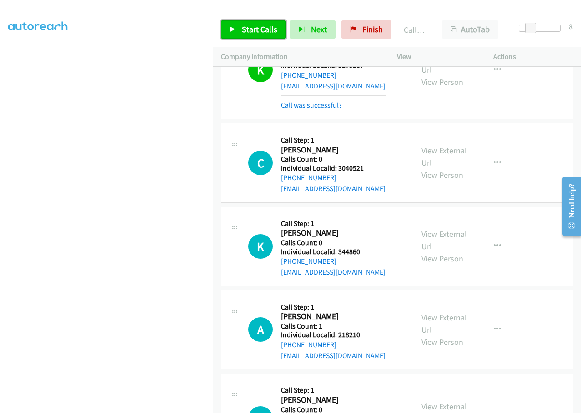
click at [247, 26] on span "Start Calls" at bounding box center [259, 29] width 35 height 10
click at [246, 28] on span "Pause" at bounding box center [252, 29] width 20 height 10
click at [247, 29] on span "Start Calls" at bounding box center [259, 29] width 35 height 10
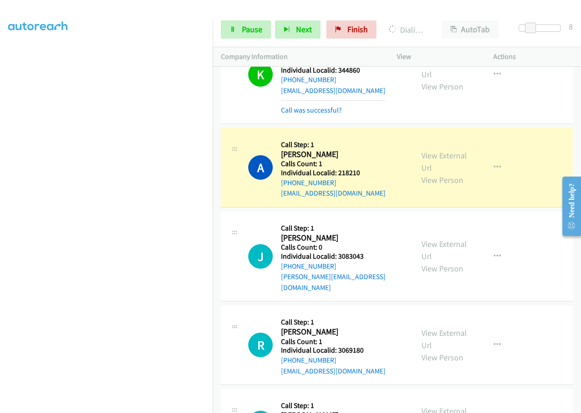
scroll to position [6470, 0]
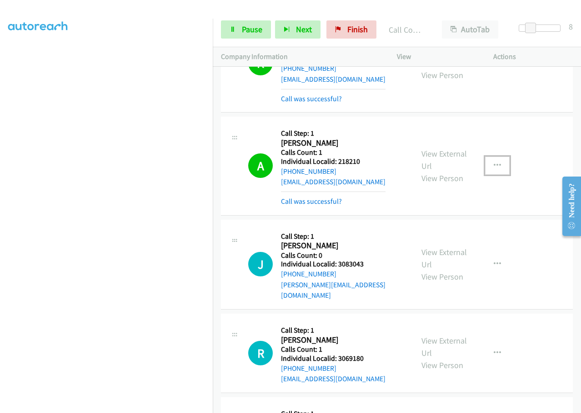
click at [498, 157] on button "button" at bounding box center [497, 166] width 25 height 18
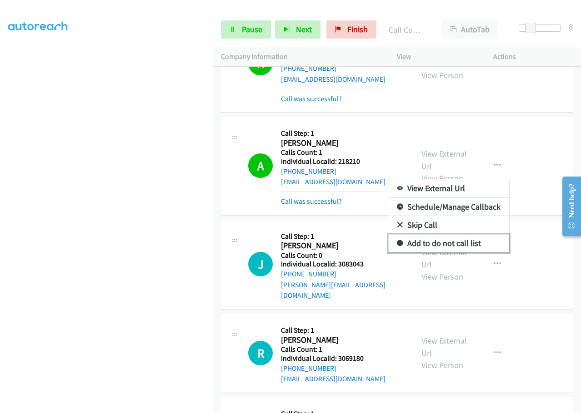
click at [397, 241] on icon at bounding box center [400, 244] width 6 height 6
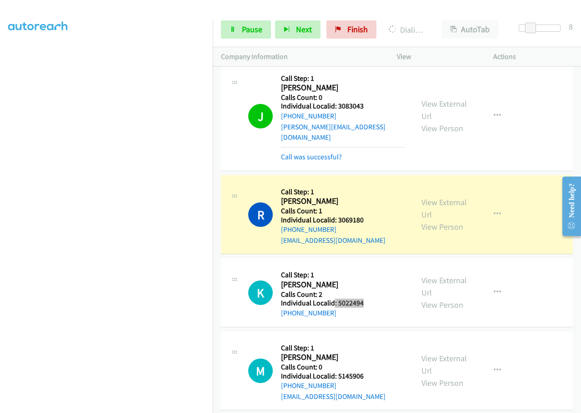
scroll to position [6629, 0]
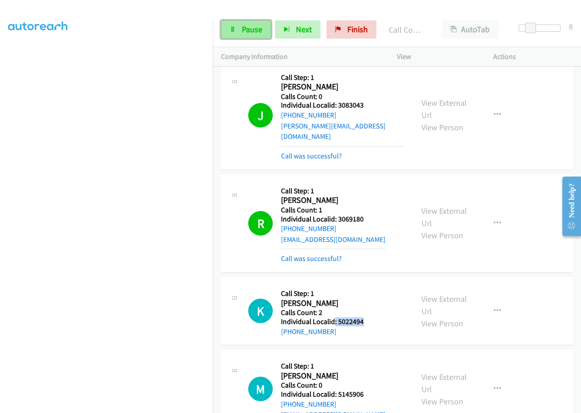
click at [243, 30] on span "Pause" at bounding box center [252, 29] width 20 height 10
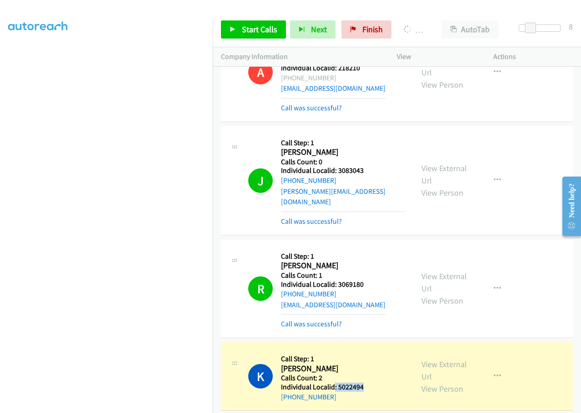
scroll to position [6561, 0]
